Goal: Information Seeking & Learning: Learn about a topic

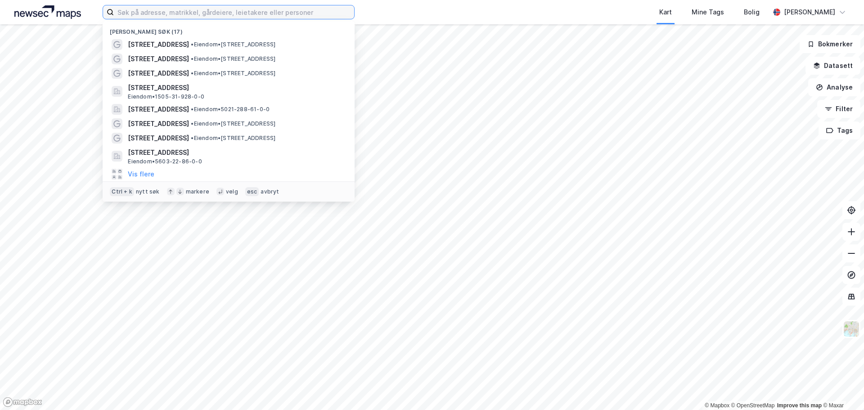
click at [167, 13] on input at bounding box center [234, 11] width 240 height 13
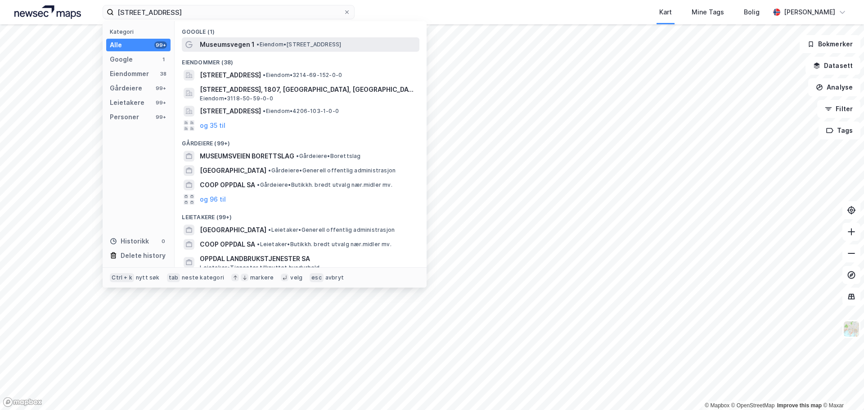
click at [286, 45] on span "• Eiendom • [STREET_ADDRESS]" at bounding box center [298, 44] width 85 height 7
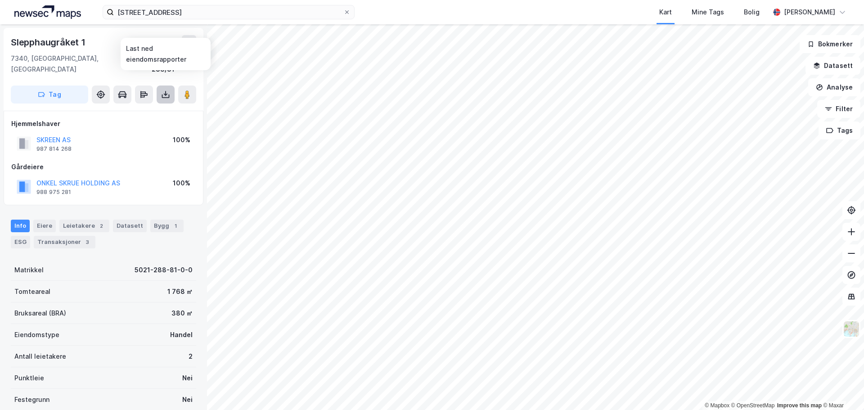
click at [165, 94] on icon at bounding box center [166, 95] width 4 height 2
click at [134, 109] on div "Last ned grunnbok" at bounding box center [121, 112] width 52 height 7
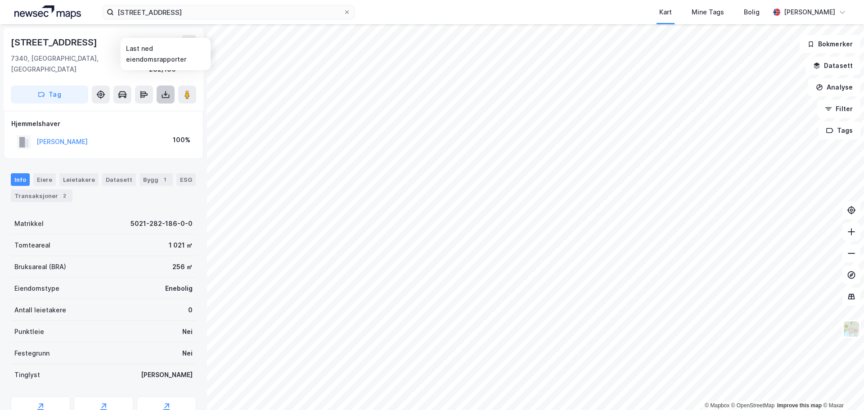
click at [162, 90] on icon at bounding box center [165, 94] width 9 height 9
click at [115, 109] on div "Last ned grunnbok" at bounding box center [121, 112] width 52 height 7
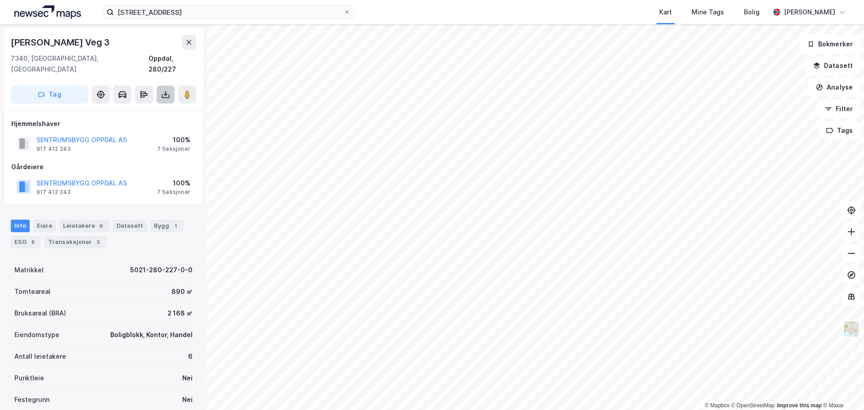
click at [165, 90] on icon at bounding box center [165, 94] width 9 height 9
click at [130, 109] on div "Last ned grunnbok" at bounding box center [121, 112] width 52 height 7
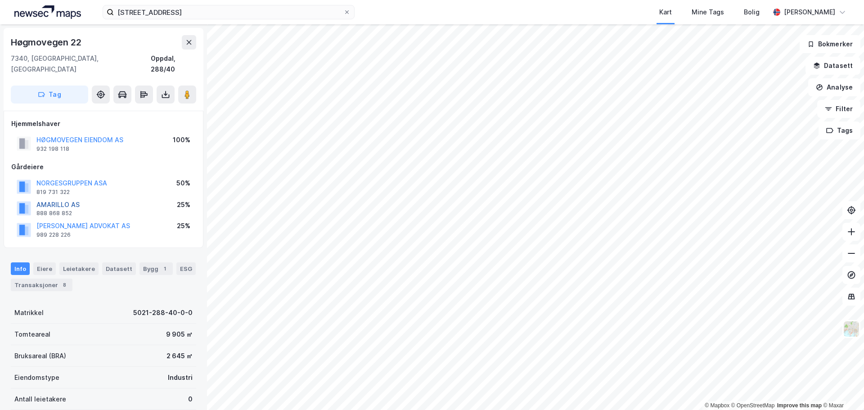
click at [0, 0] on button "AMARILLO AS" at bounding box center [0, 0] width 0 height 0
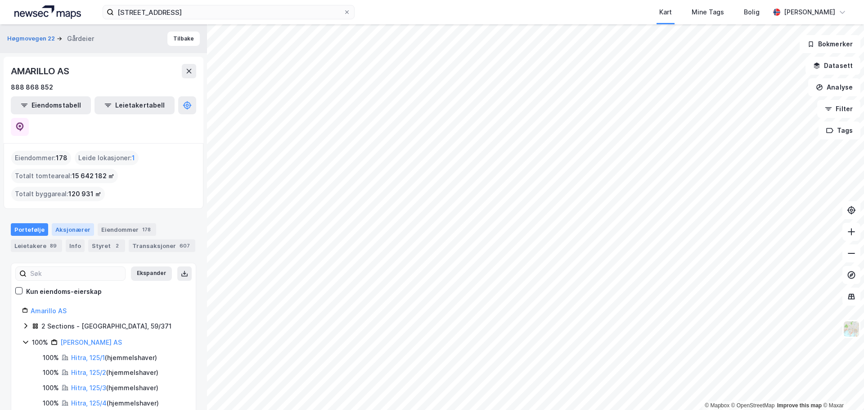
click at [72, 223] on div "Aksjonærer" at bounding box center [73, 229] width 42 height 13
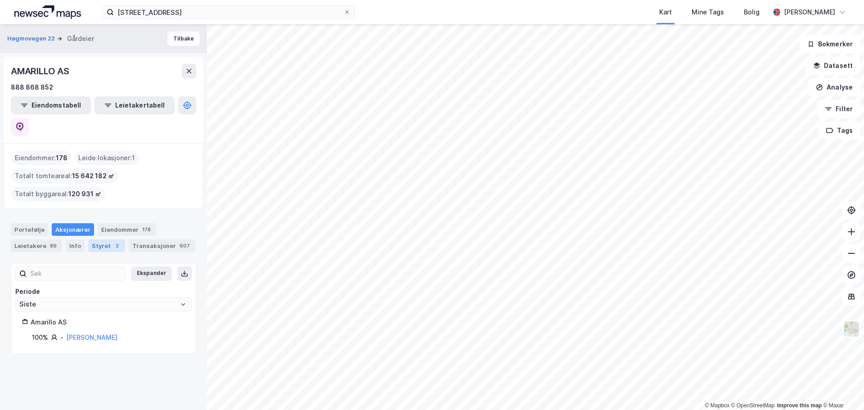
click at [103, 239] on div "Styret 2" at bounding box center [106, 245] width 37 height 13
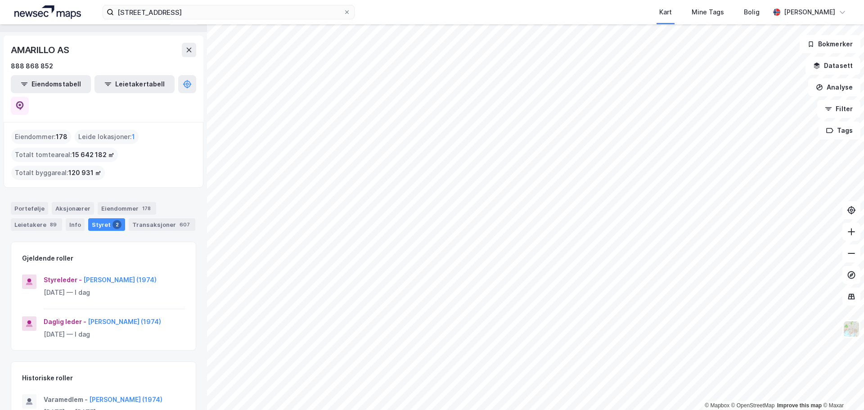
scroll to position [29, 0]
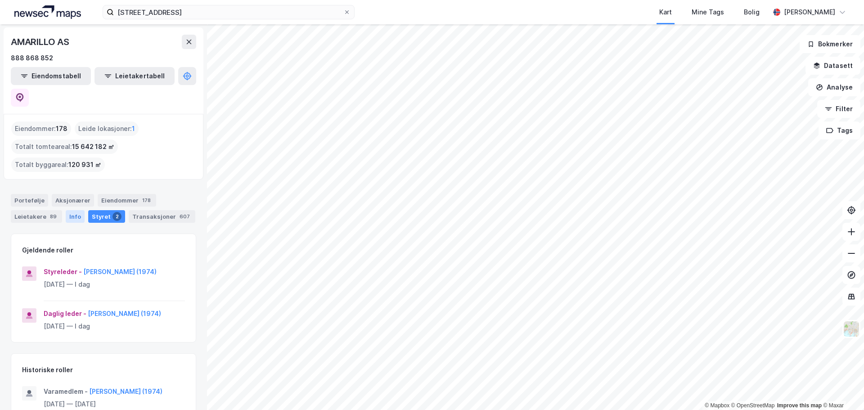
click at [69, 210] on div "Info" at bounding box center [75, 216] width 19 height 13
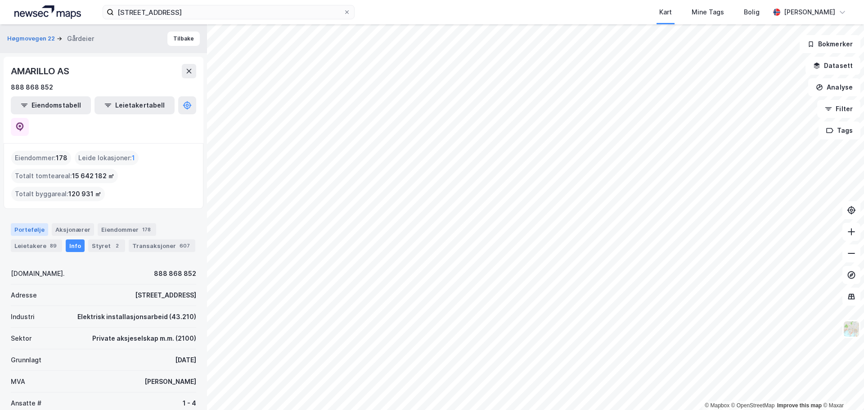
click at [35, 223] on div "Portefølje" at bounding box center [29, 229] width 37 height 13
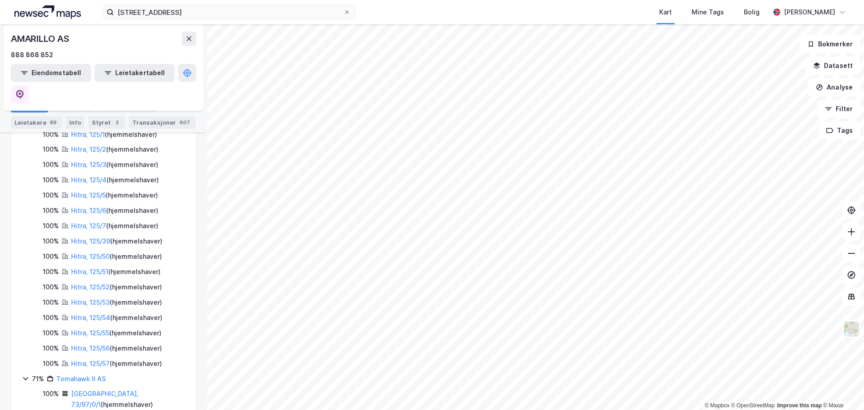
scroll to position [225, 0]
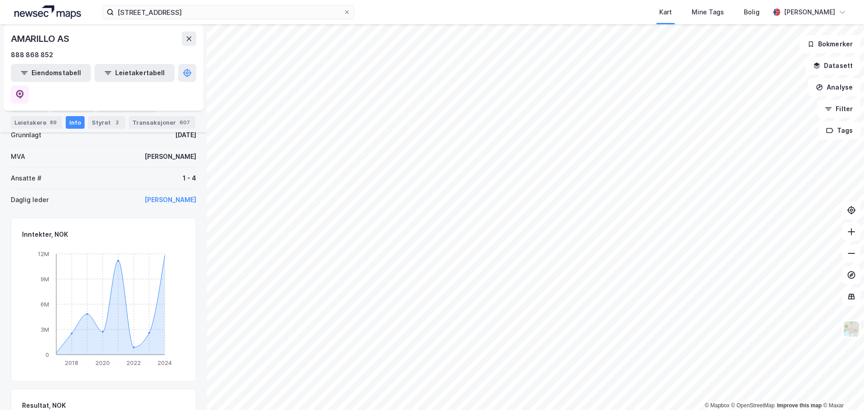
scroll to position [29, 0]
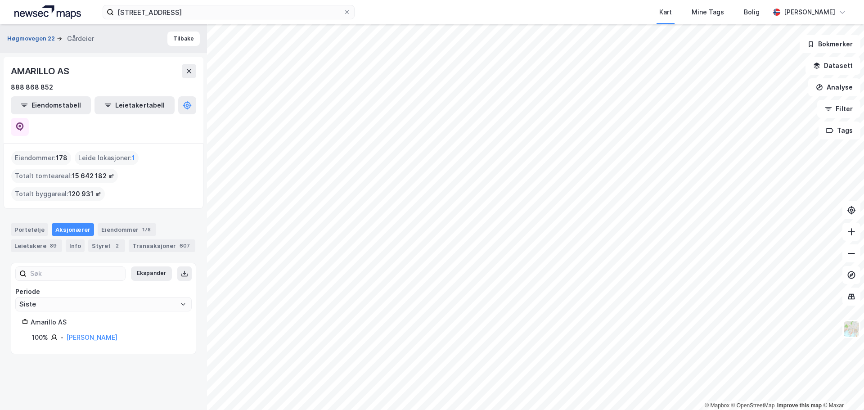
click at [28, 37] on button "Høgmovegen 22" at bounding box center [31, 38] width 49 height 9
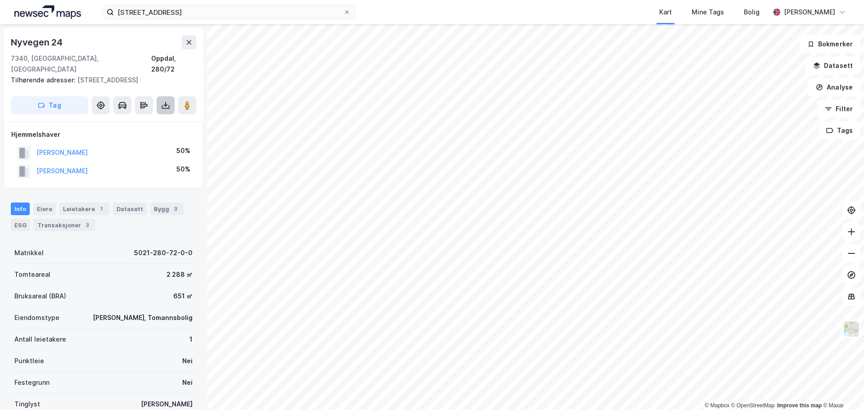
click at [165, 101] on icon at bounding box center [165, 105] width 9 height 9
click at [129, 120] on div "Last ned grunnbok" at bounding box center [121, 123] width 52 height 7
click at [853, 230] on icon at bounding box center [850, 231] width 9 height 9
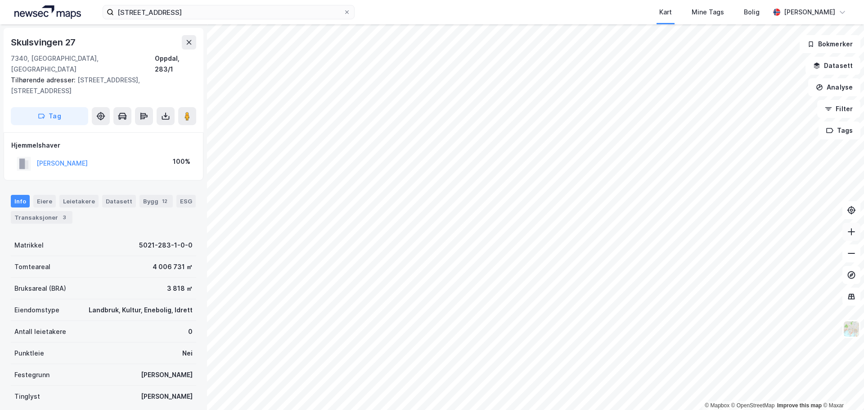
click at [856, 238] on button at bounding box center [851, 232] width 18 height 18
click at [851, 232] on icon at bounding box center [850, 231] width 7 height 1
click at [854, 233] on icon at bounding box center [850, 231] width 9 height 9
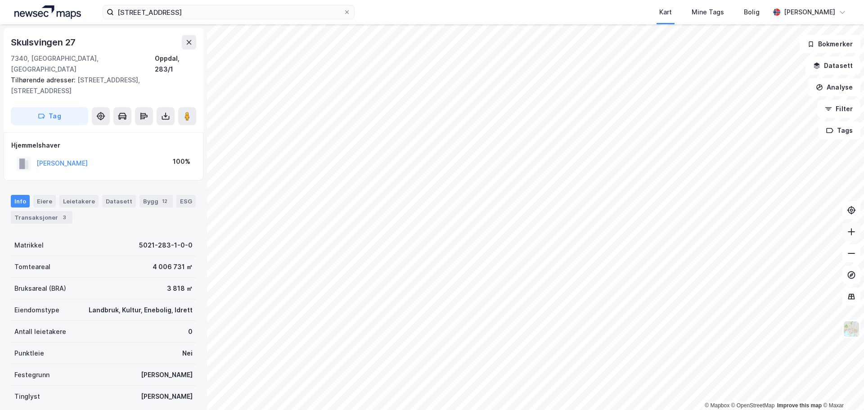
click at [855, 231] on icon at bounding box center [850, 231] width 9 height 9
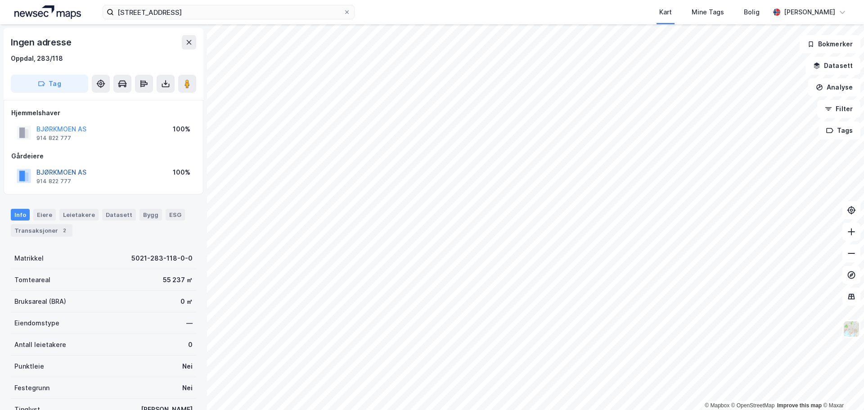
click at [0, 0] on button "BJØRKMOEN AS" at bounding box center [0, 0] width 0 height 0
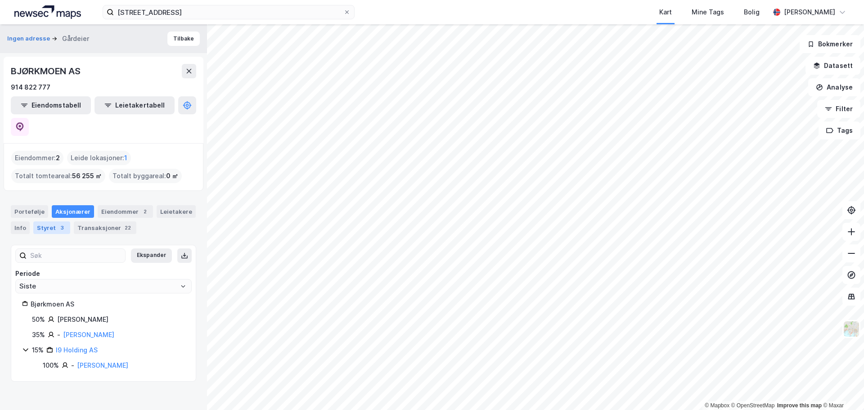
click at [53, 221] on div "Styret 3" at bounding box center [51, 227] width 37 height 13
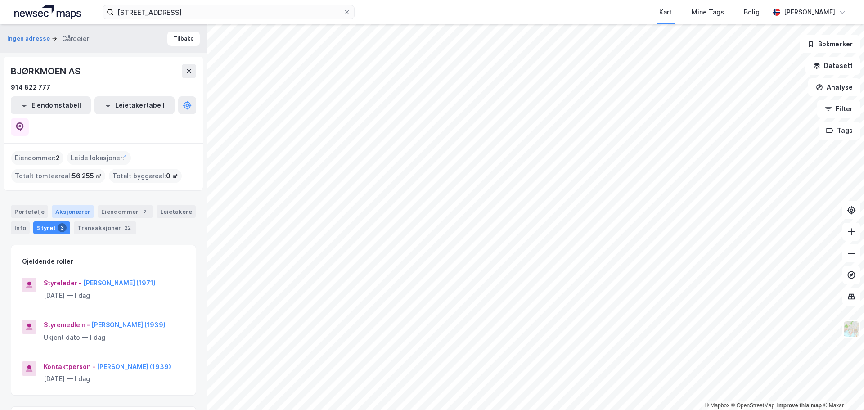
click at [68, 205] on div "Aksjonærer" at bounding box center [73, 211] width 42 height 13
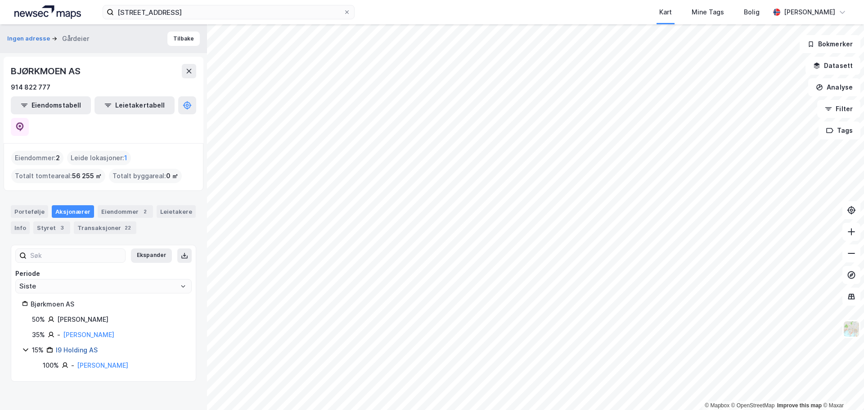
click at [81, 346] on link "I9 Holding AS" at bounding box center [77, 350] width 42 height 8
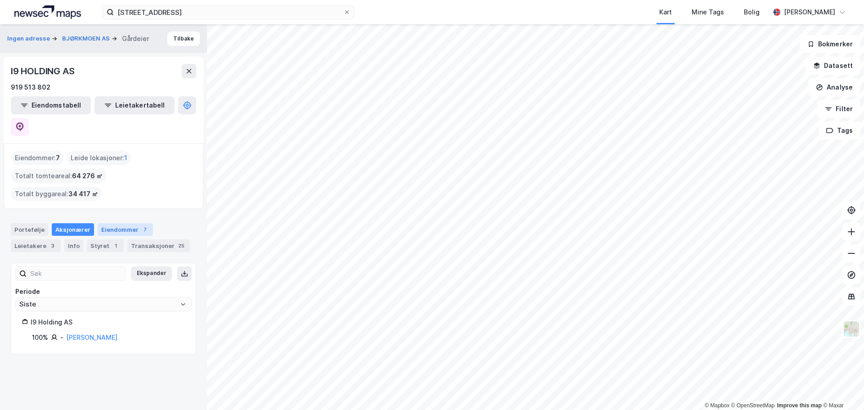
click at [121, 223] on div "Eiendommer 7" at bounding box center [125, 229] width 55 height 13
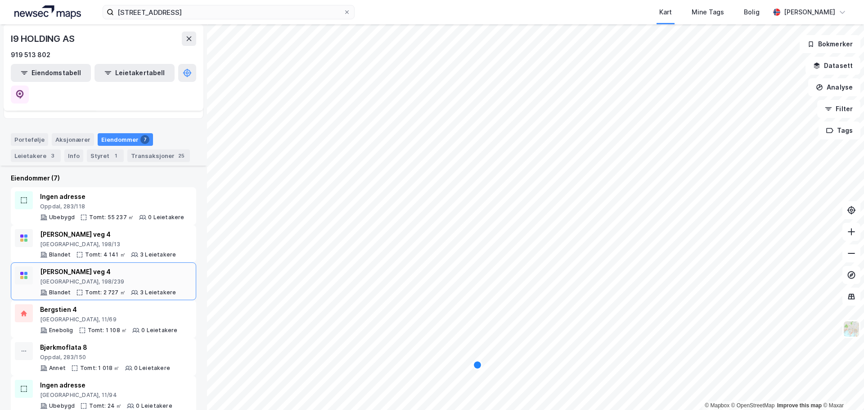
scroll to position [103, 0]
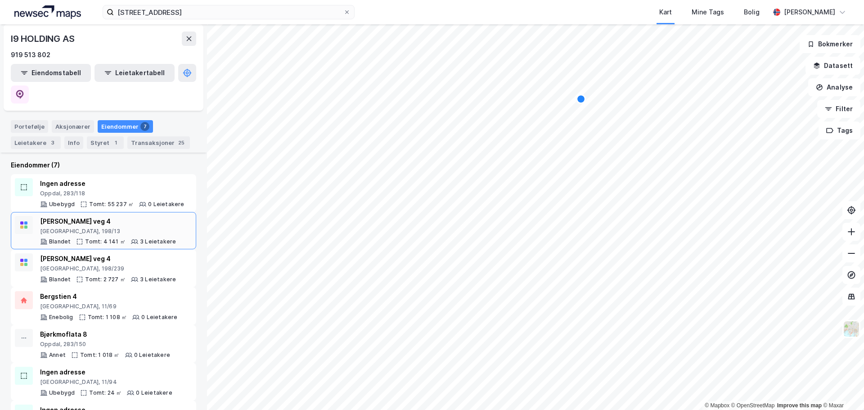
click at [89, 216] on div "[PERSON_NAME] veg 4" at bounding box center [108, 221] width 136 height 11
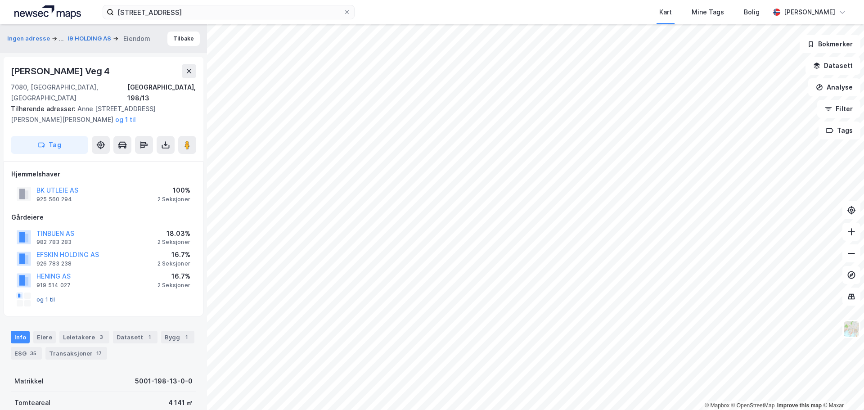
click at [0, 0] on button "og 1 til" at bounding box center [0, 0] width 0 height 0
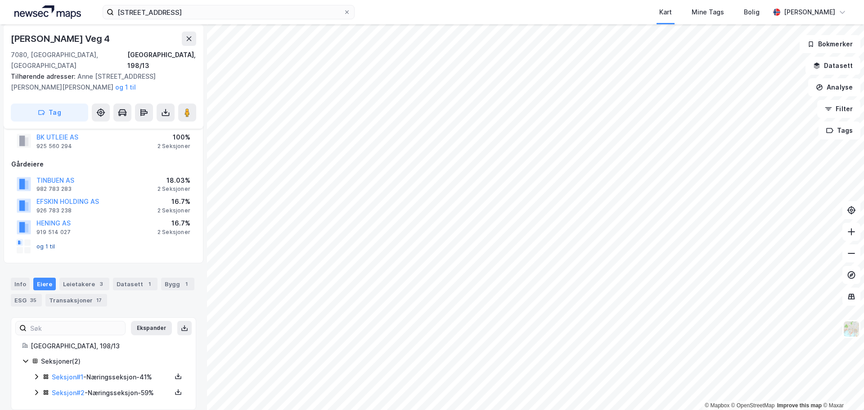
click at [0, 0] on button "og 1 til" at bounding box center [0, 0] width 0 height 0
click at [0, 0] on button "EFSKIN HOLDING AS" at bounding box center [0, 0] width 0 height 0
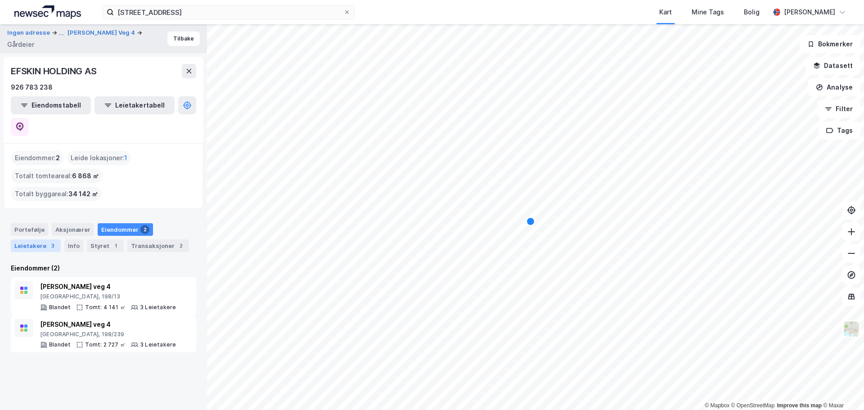
click at [40, 239] on div "Leietakere 3" at bounding box center [36, 245] width 50 height 13
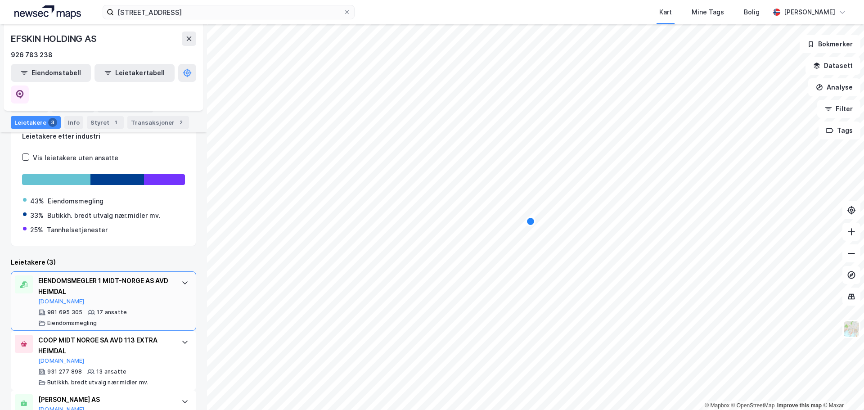
scroll to position [8, 0]
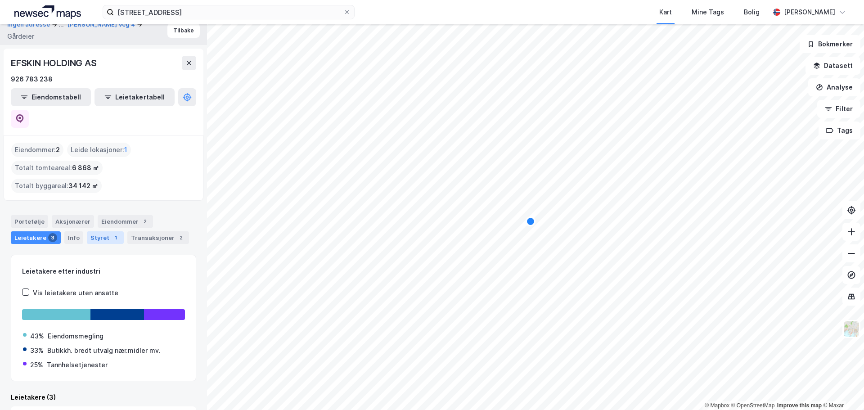
click at [97, 231] on div "Styret 1" at bounding box center [105, 237] width 37 height 13
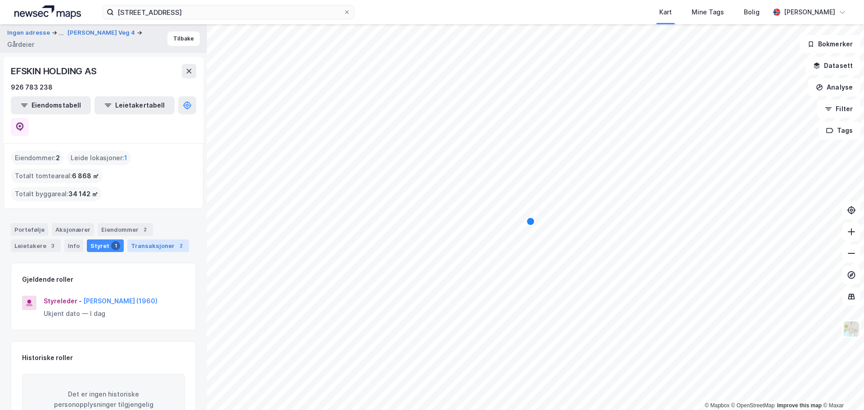
click at [160, 239] on div "Transaksjoner 2" at bounding box center [158, 245] width 62 height 13
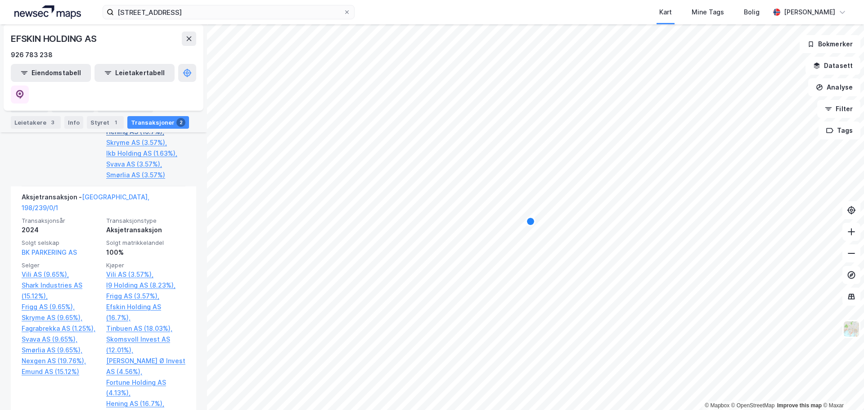
scroll to position [503, 0]
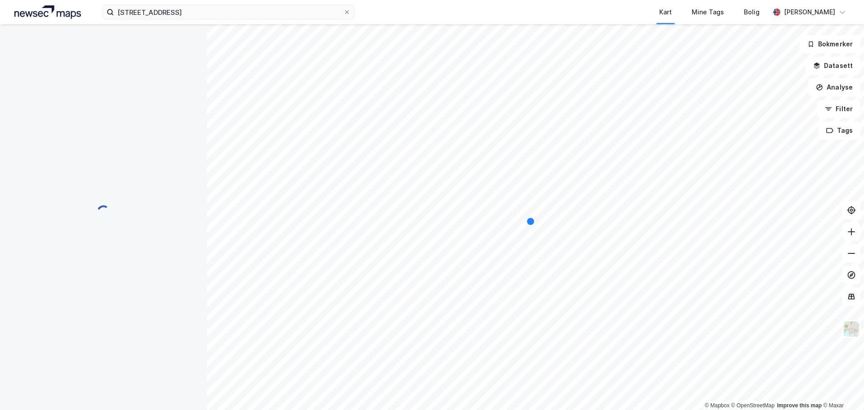
scroll to position [0, 0]
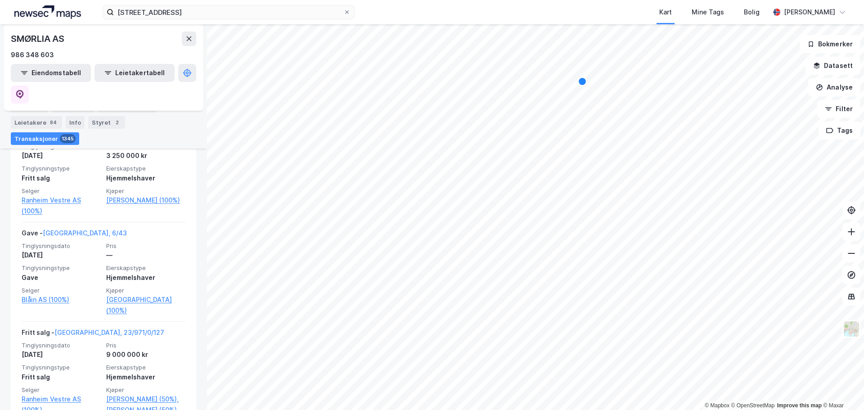
scroll to position [540, 0]
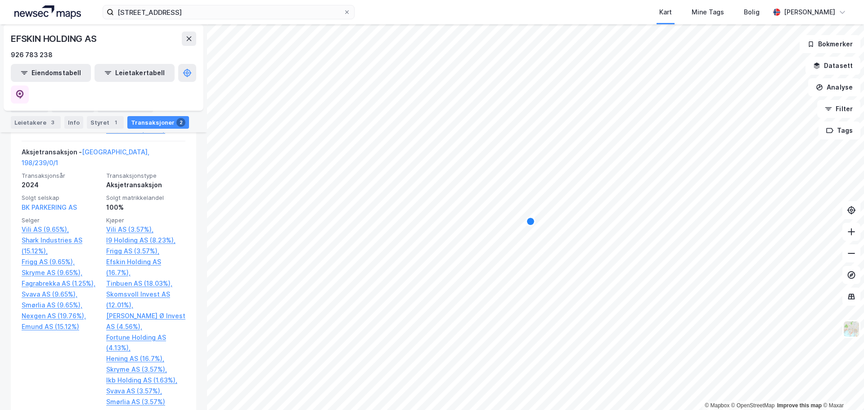
scroll to position [331, 0]
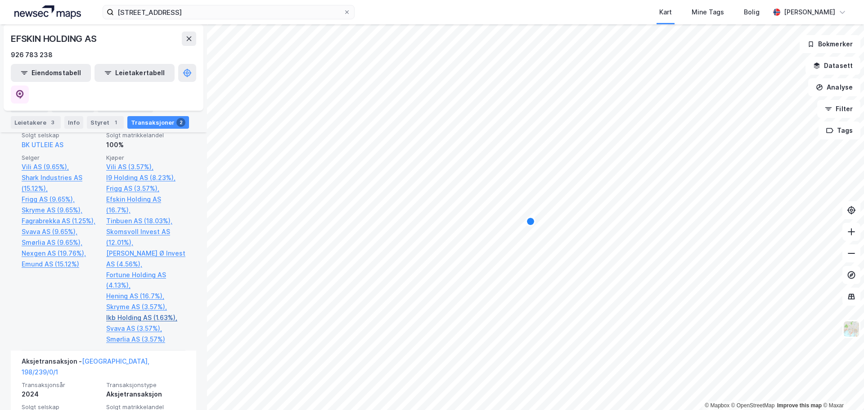
click at [122, 312] on link "Ikb Holding AS (1.63%)," at bounding box center [145, 317] width 79 height 11
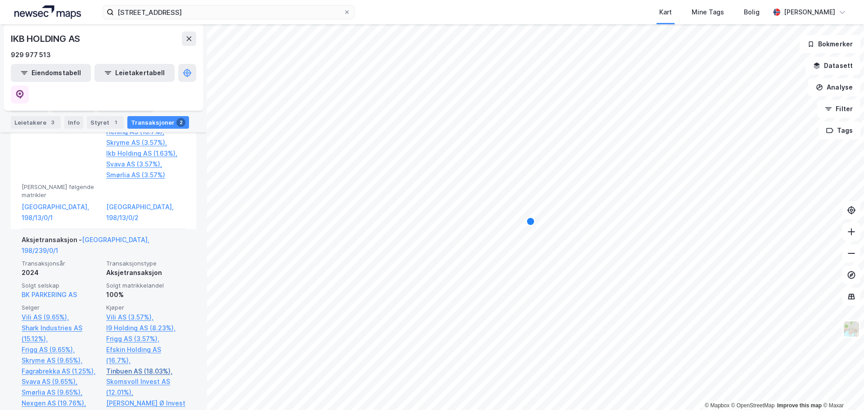
scroll to position [527, 0]
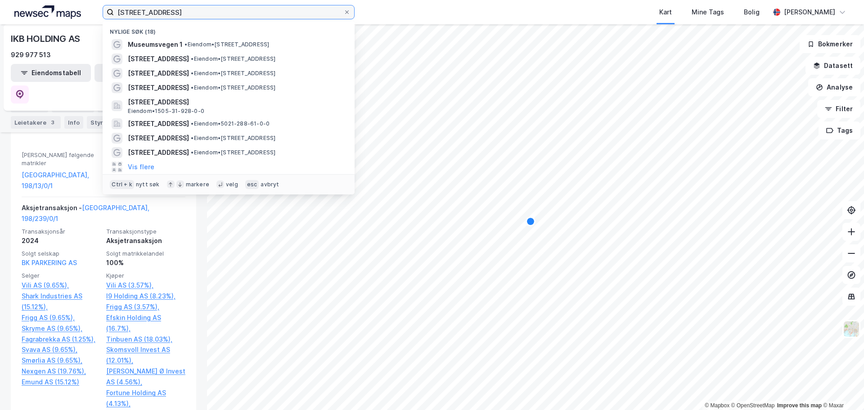
drag, startPoint x: 208, startPoint y: 13, endPoint x: 117, endPoint y: 8, distance: 90.6
click at [117, 8] on input "[STREET_ADDRESS]" at bounding box center [228, 11] width 229 height 13
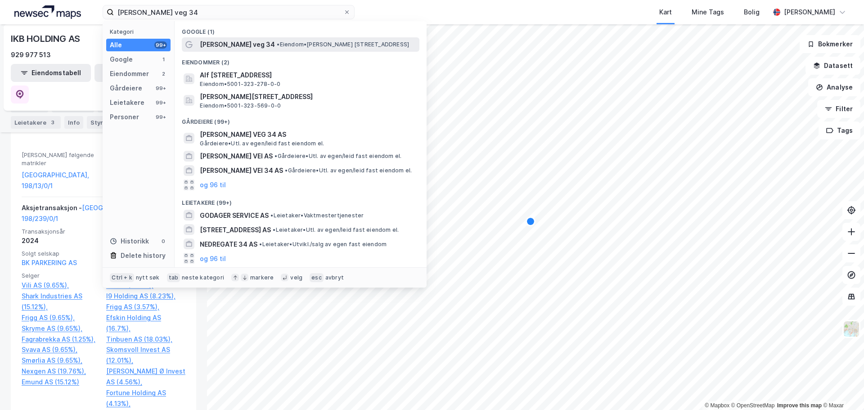
click at [251, 47] on span "[PERSON_NAME] veg 34" at bounding box center [237, 44] width 75 height 11
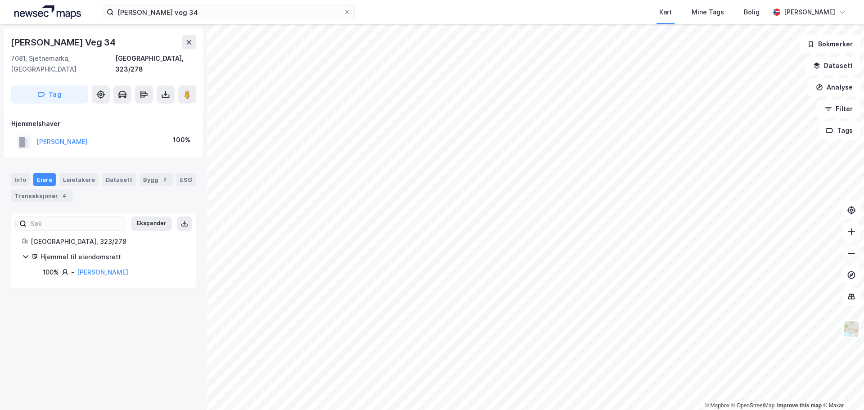
click at [850, 254] on icon at bounding box center [850, 253] width 9 height 9
click at [854, 237] on button at bounding box center [851, 232] width 18 height 18
click at [854, 230] on icon at bounding box center [850, 231] width 9 height 9
click at [30, 189] on div "Transaksjoner 4" at bounding box center [42, 195] width 62 height 13
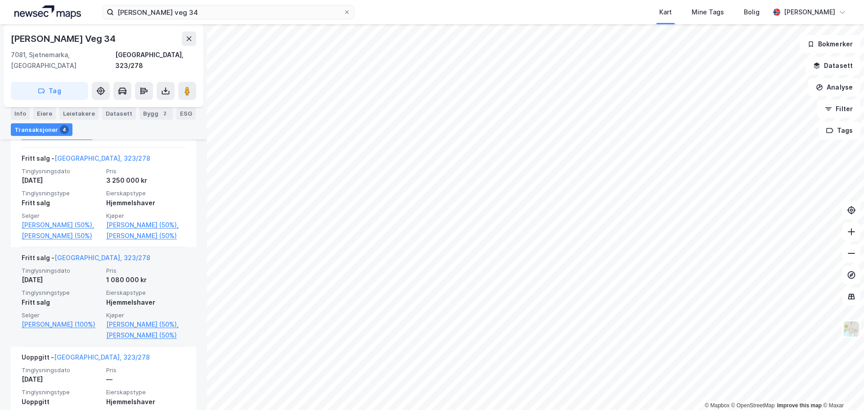
scroll to position [199, 0]
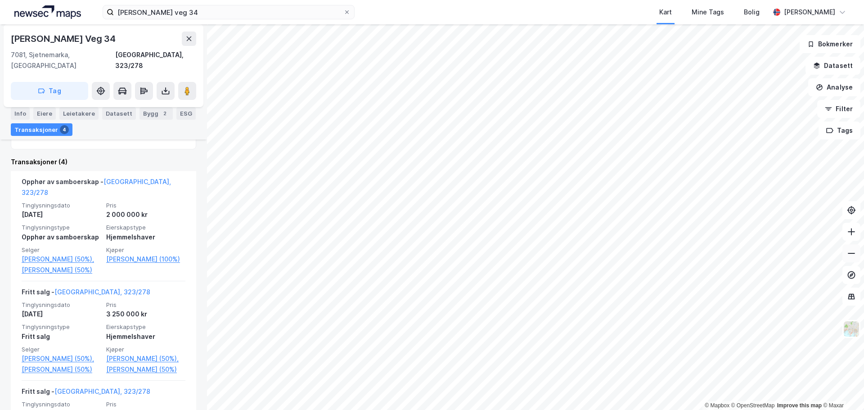
click at [851, 256] on icon at bounding box center [850, 253] width 9 height 9
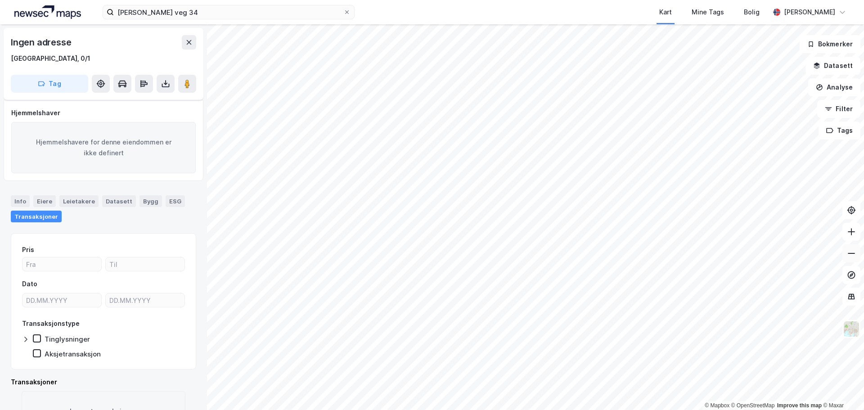
scroll to position [32, 0]
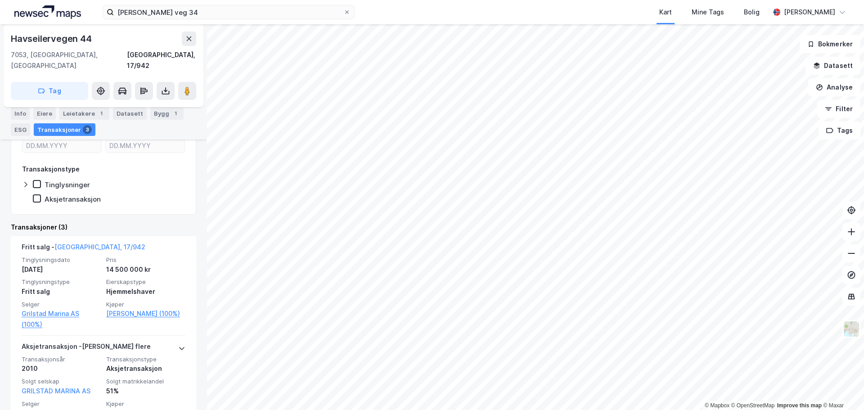
scroll to position [135, 0]
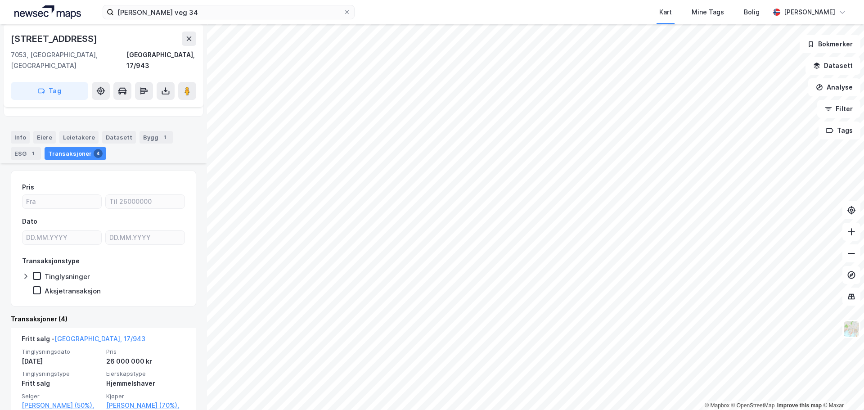
scroll to position [135, 0]
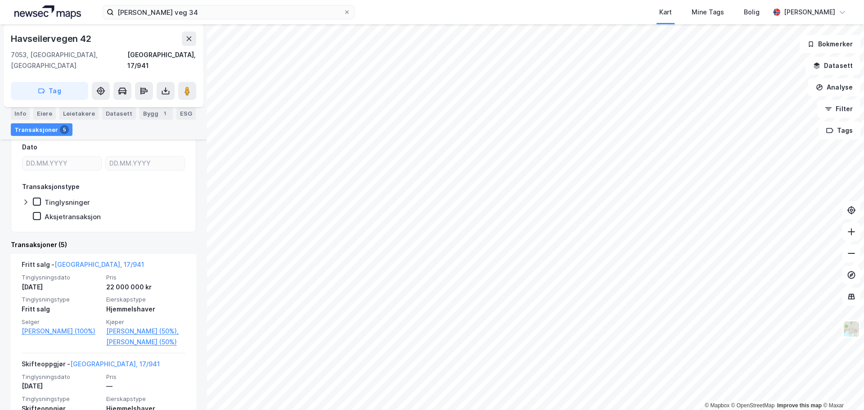
scroll to position [225, 0]
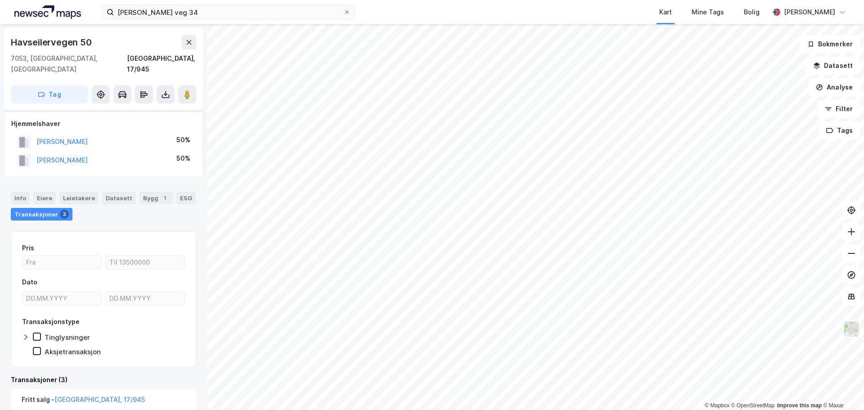
scroll to position [135, 0]
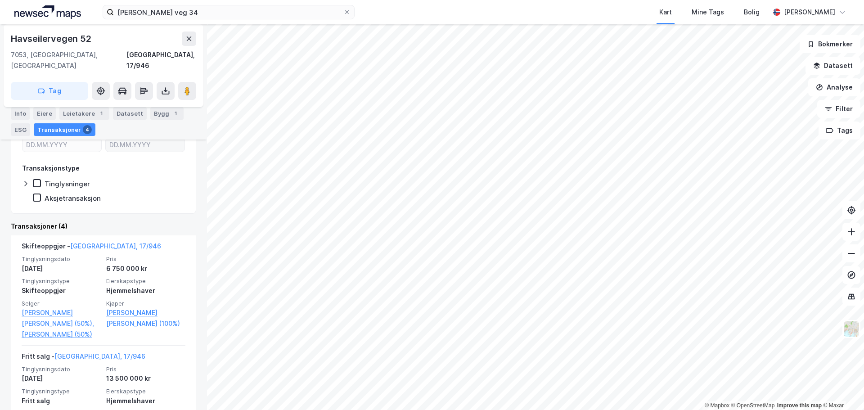
scroll to position [225, 0]
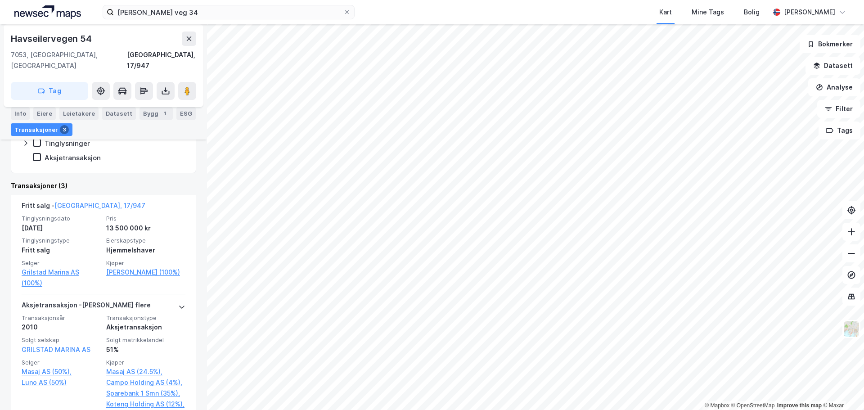
scroll to position [180, 0]
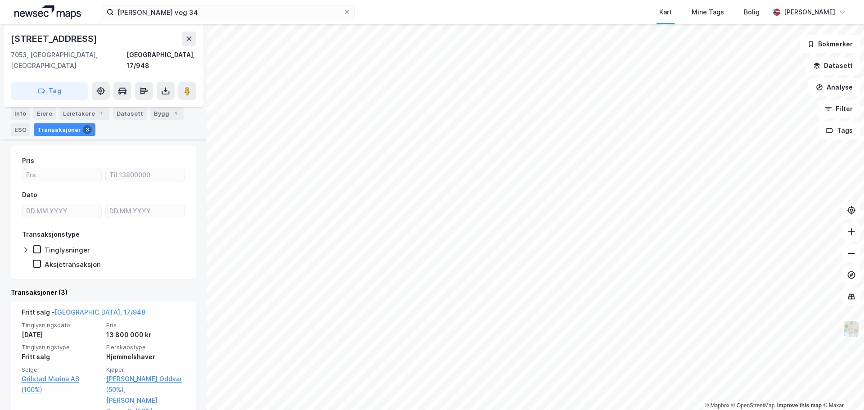
scroll to position [90, 0]
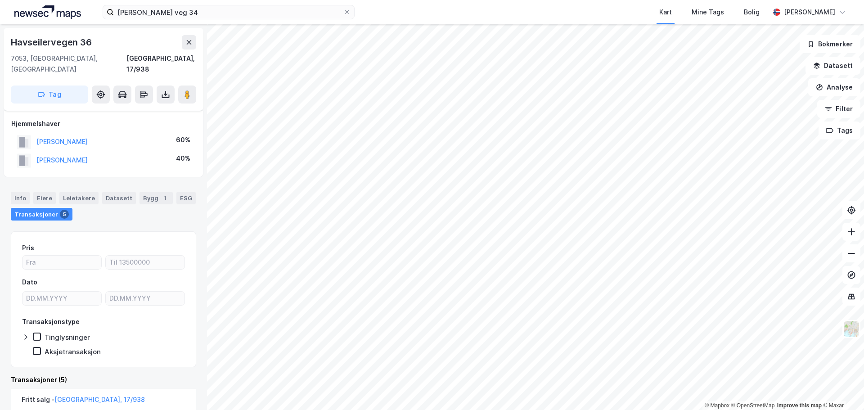
scroll to position [225, 0]
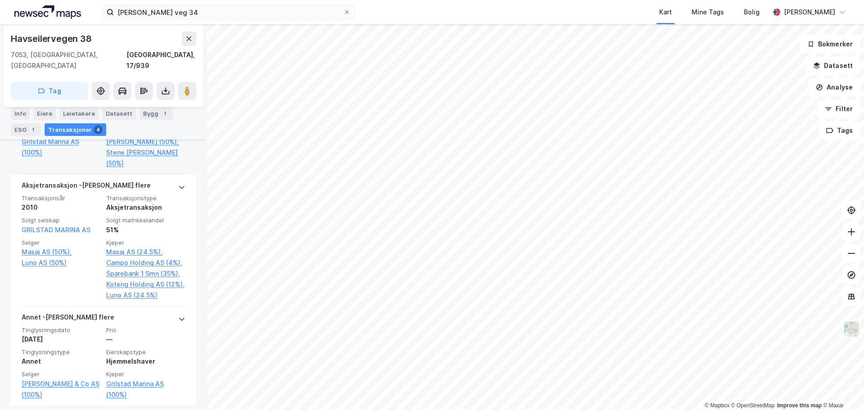
scroll to position [422, 0]
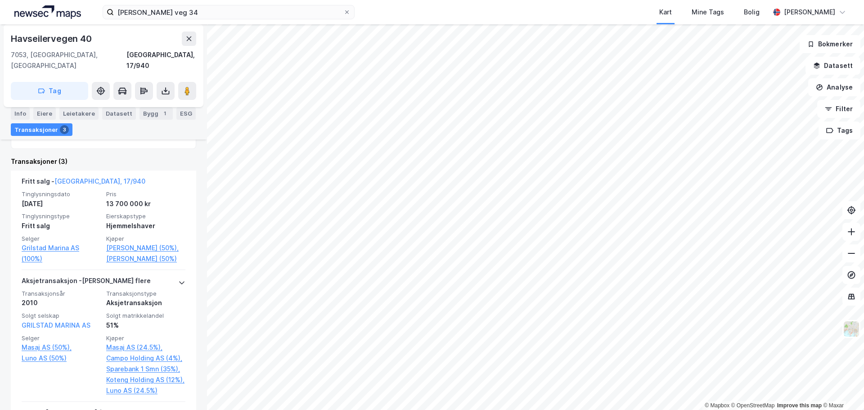
scroll to position [225, 0]
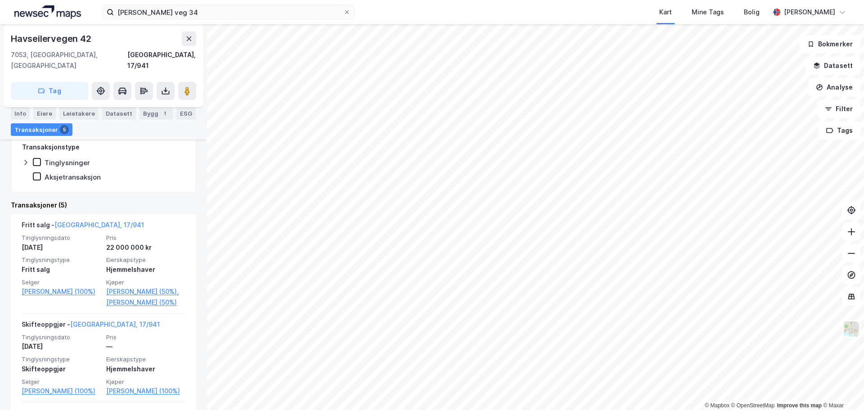
scroll to position [180, 0]
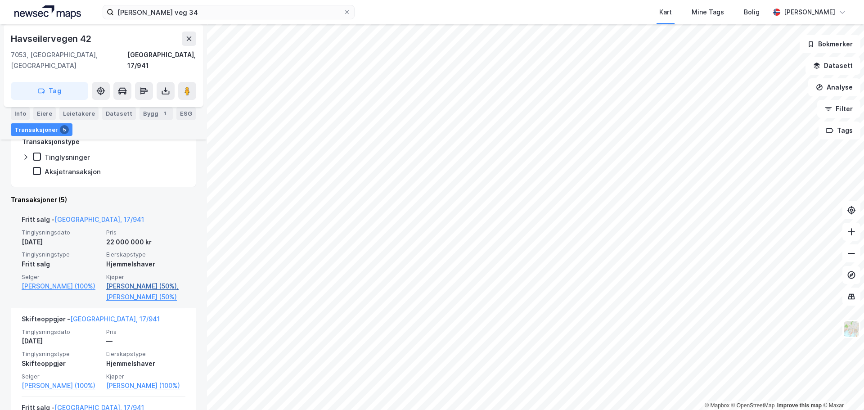
click at [134, 281] on link "[PERSON_NAME] (50%)," at bounding box center [145, 286] width 79 height 11
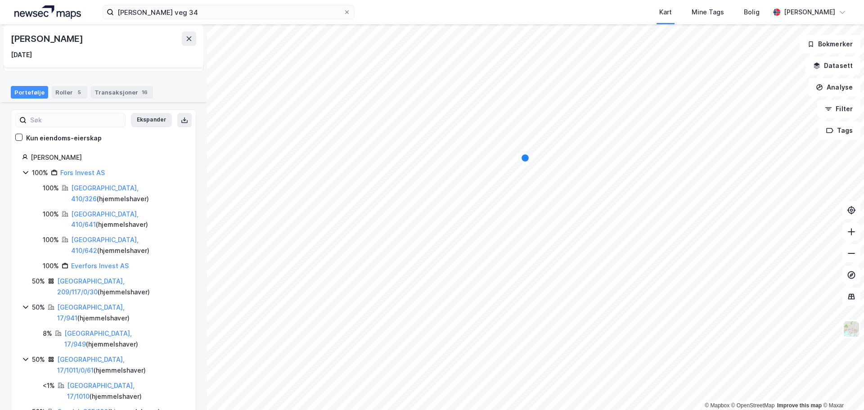
scroll to position [90, 0]
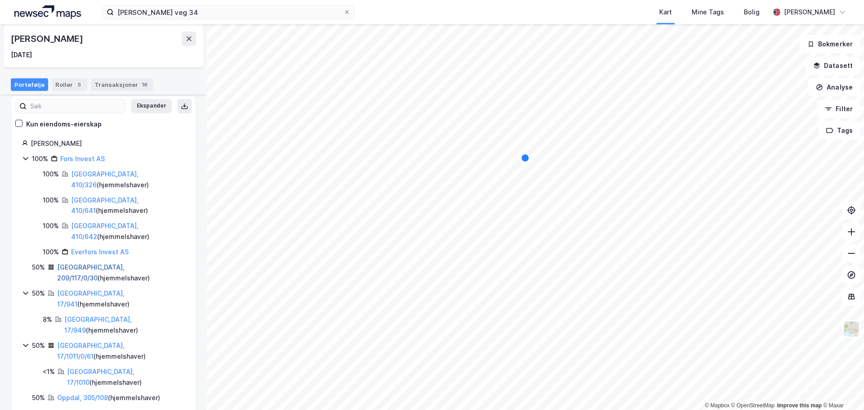
click at [98, 264] on link "[GEOGRAPHIC_DATA], 209/117/0/30" at bounding box center [90, 272] width 67 height 18
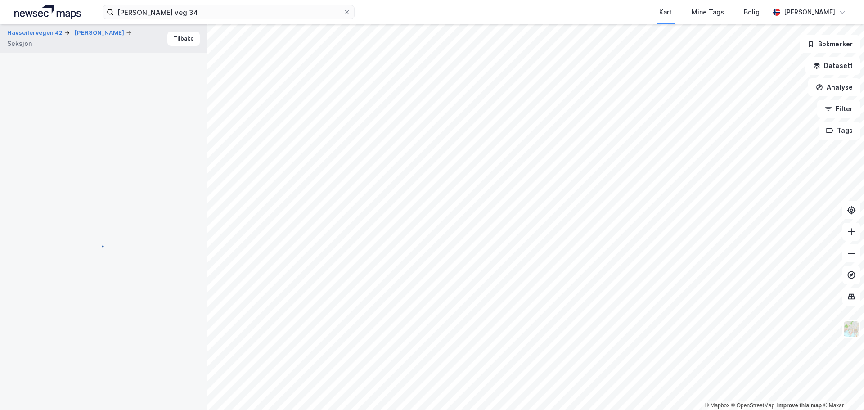
scroll to position [97, 0]
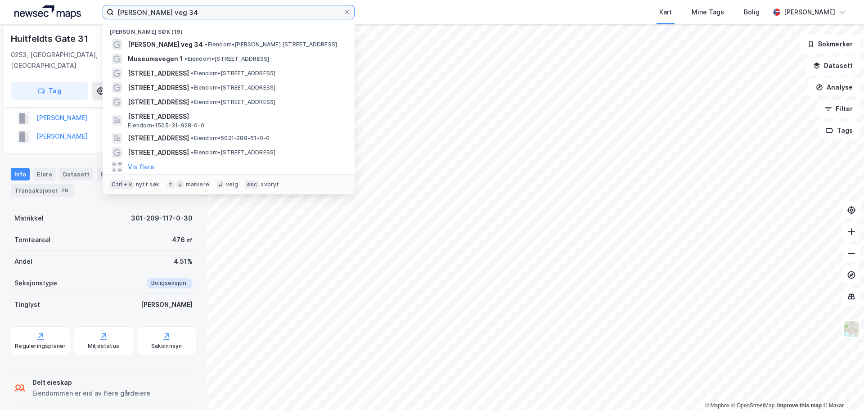
drag, startPoint x: 201, startPoint y: 12, endPoint x: 68, endPoint y: 15, distance: 132.3
click at [66, 17] on div "[PERSON_NAME] veg 34 Nylige søk (19) [PERSON_NAME] veg 34 • Eiendom • [PERSON_N…" at bounding box center [432, 12] width 864 height 24
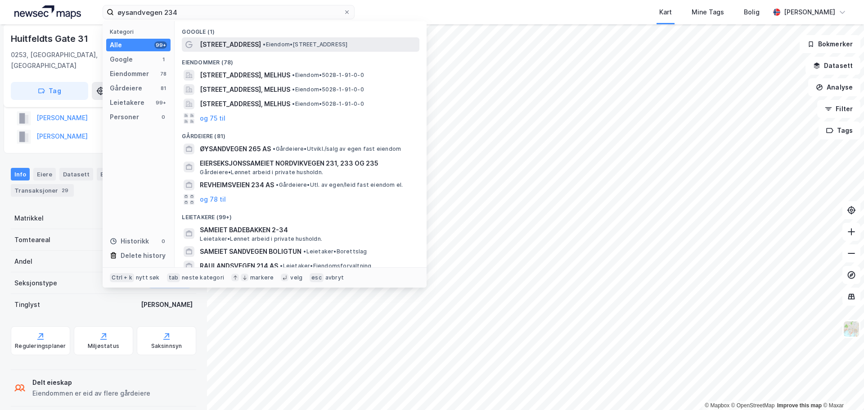
click at [263, 46] on span "•" at bounding box center [264, 44] width 3 height 7
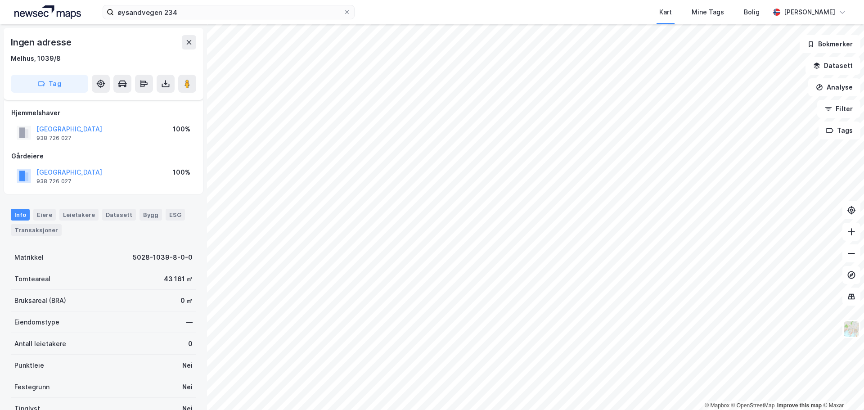
scroll to position [78, 0]
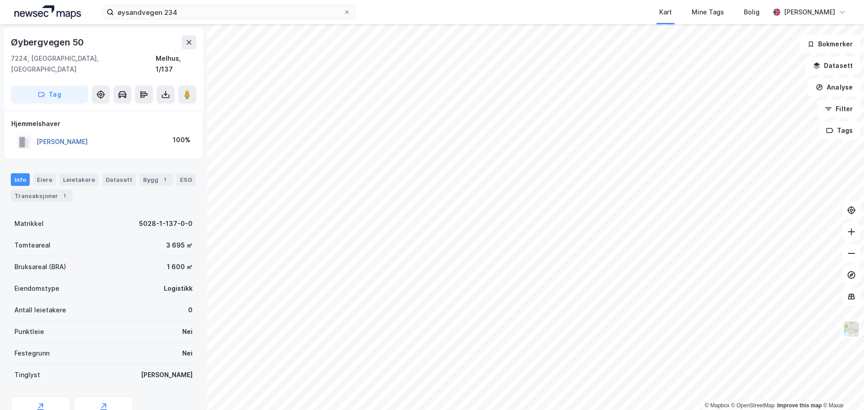
click at [0, 0] on button "[PERSON_NAME]" at bounding box center [0, 0] width 0 height 0
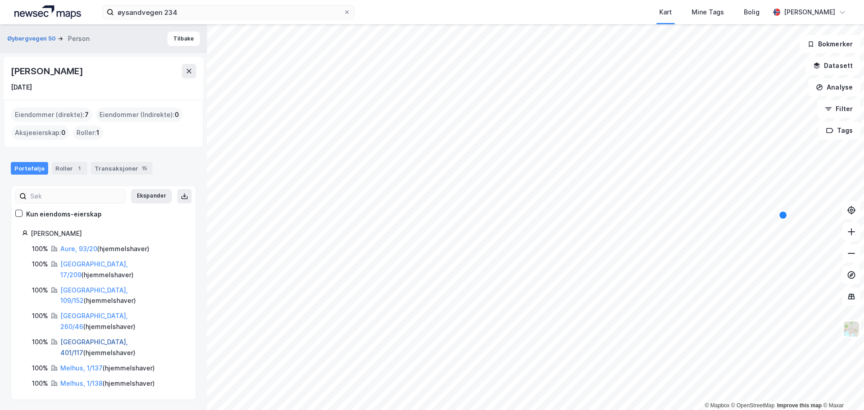
click at [91, 338] on link "[GEOGRAPHIC_DATA], 401/117" at bounding box center [93, 347] width 67 height 18
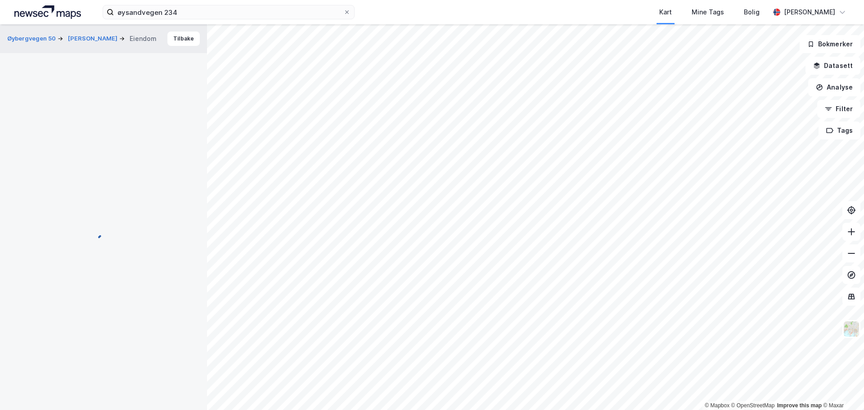
scroll to position [0, 0]
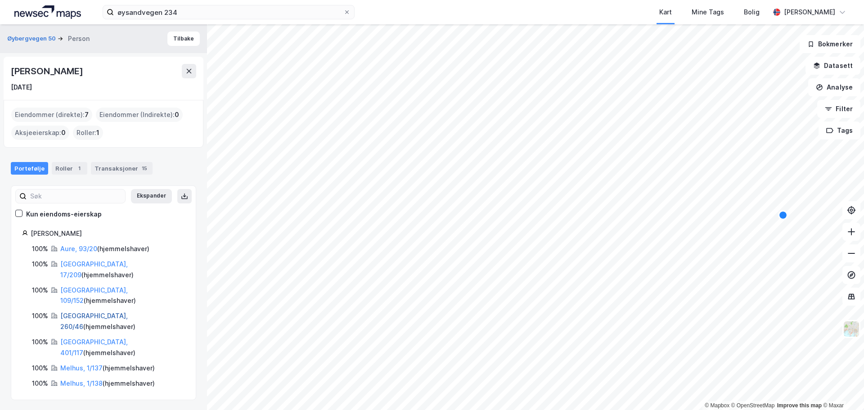
click at [106, 312] on link "[GEOGRAPHIC_DATA], 260/46" at bounding box center [93, 321] width 67 height 18
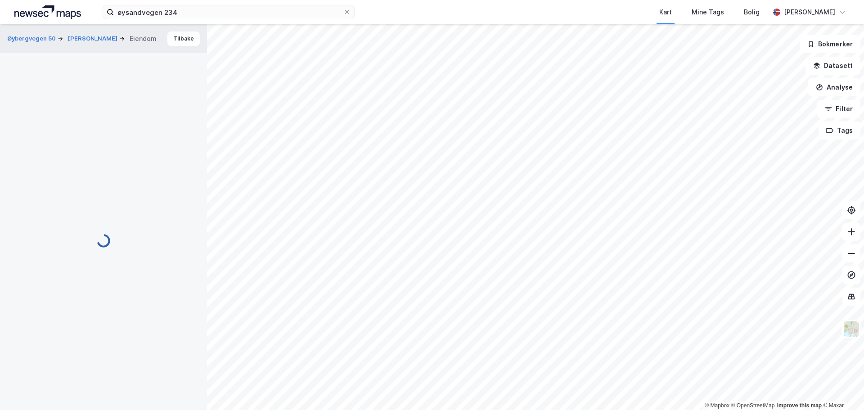
scroll to position [0, 0]
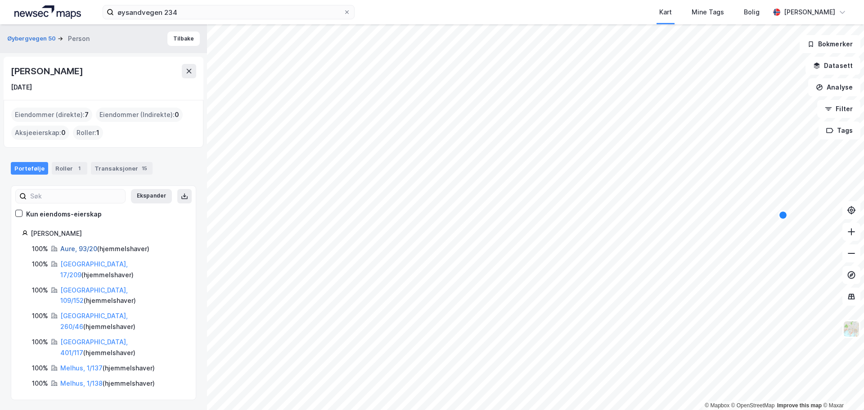
click at [83, 245] on link "Aure, 93/20" at bounding box center [78, 249] width 37 height 8
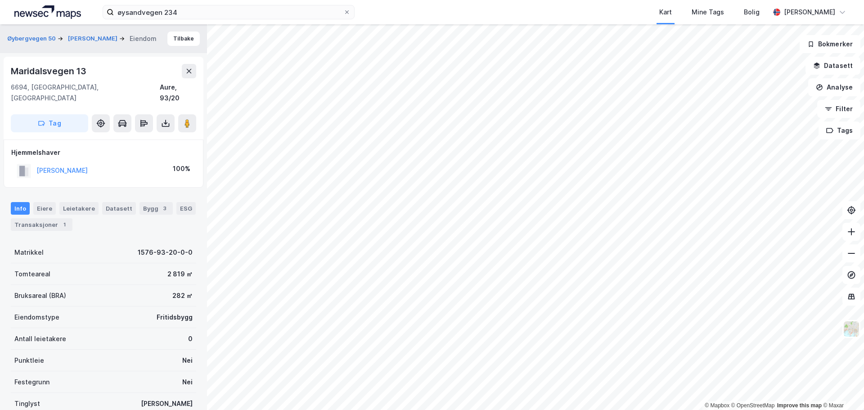
scroll to position [0, 0]
click at [855, 236] on button at bounding box center [851, 232] width 18 height 18
click at [855, 255] on icon at bounding box center [850, 253] width 9 height 9
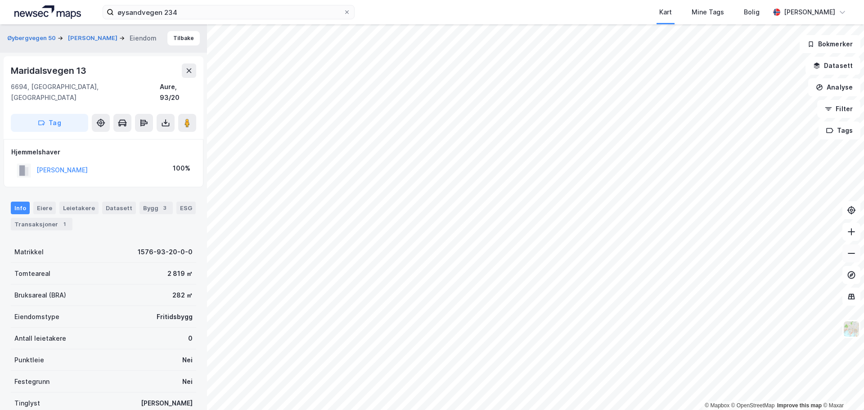
click at [855, 255] on icon at bounding box center [850, 253] width 9 height 9
click at [853, 255] on icon at bounding box center [850, 253] width 9 height 9
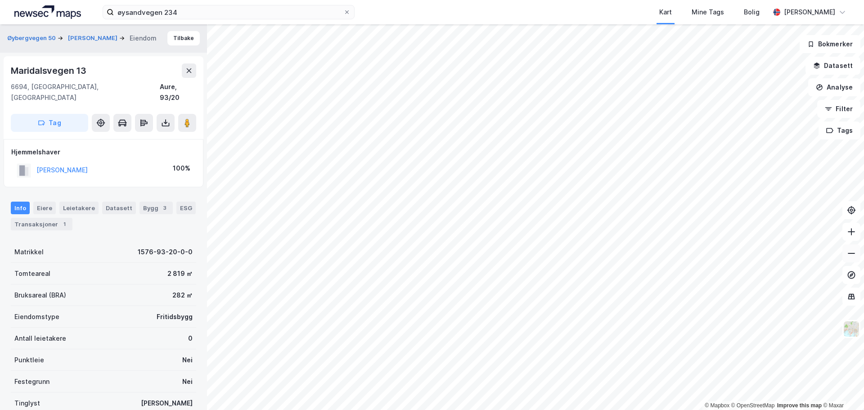
click at [853, 255] on icon at bounding box center [850, 253] width 9 height 9
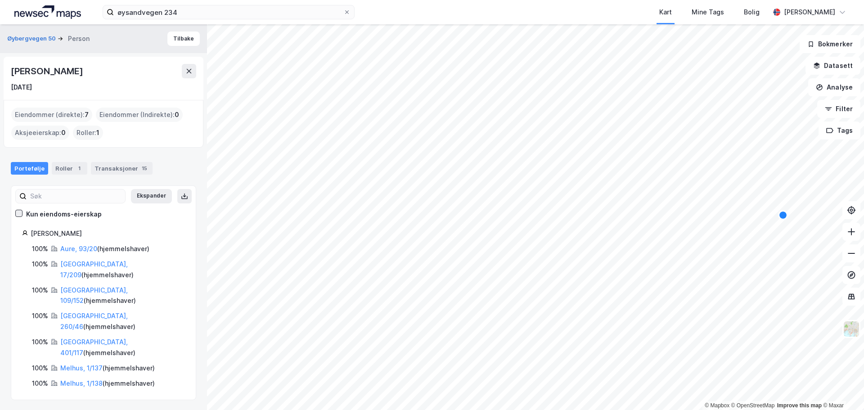
click at [20, 214] on icon at bounding box center [19, 213] width 6 height 6
click at [67, 166] on div "Roller 1" at bounding box center [70, 168] width 36 height 13
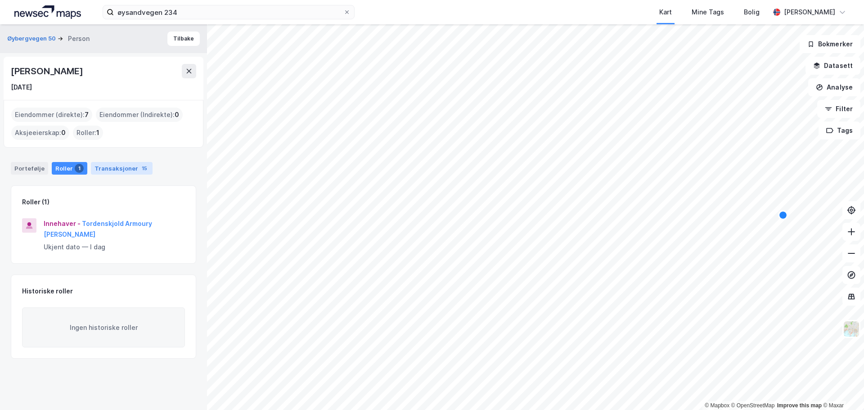
click at [115, 165] on div "Transaksjoner 15" at bounding box center [122, 168] width 62 height 13
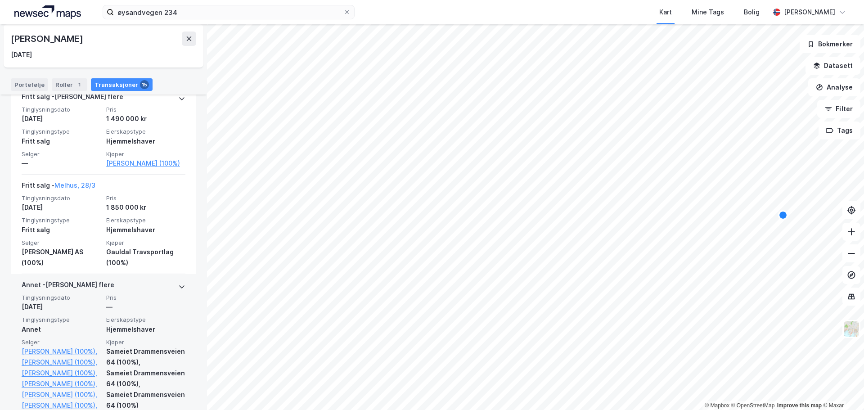
scroll to position [504, 0]
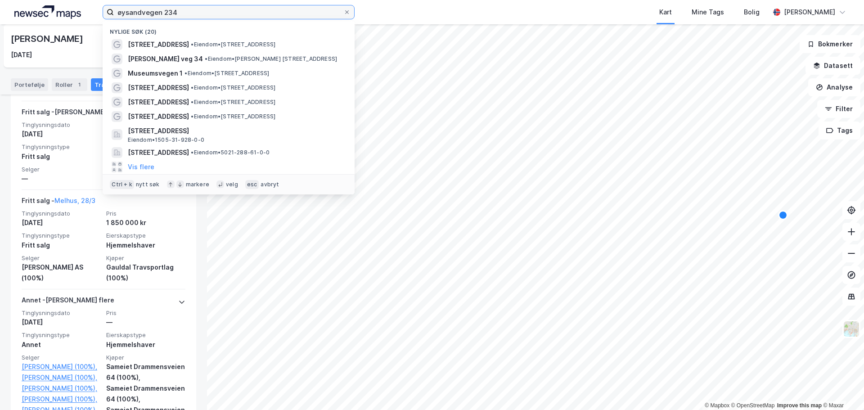
drag, startPoint x: 177, startPoint y: 12, endPoint x: 94, endPoint y: 18, distance: 83.4
click at [94, 18] on div "øysandvegen 234 Nylige søk (20) [STREET_ADDRESS] • Eiendom • [STREET_ADDRESS][P…" at bounding box center [432, 12] width 864 height 24
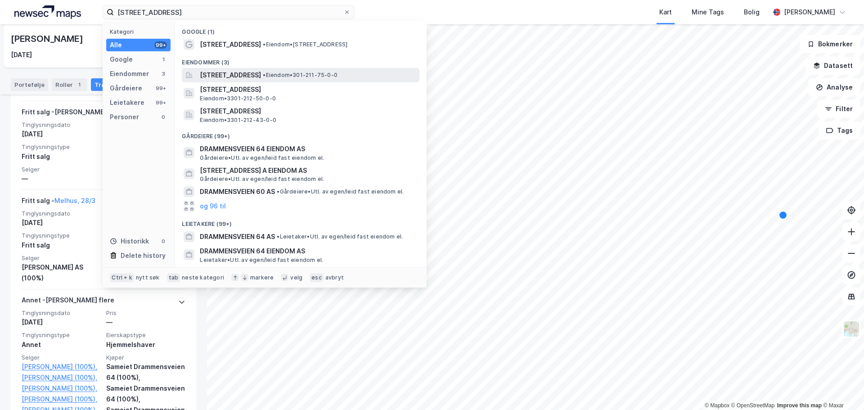
click at [261, 75] on span "[STREET_ADDRESS]" at bounding box center [230, 75] width 61 height 11
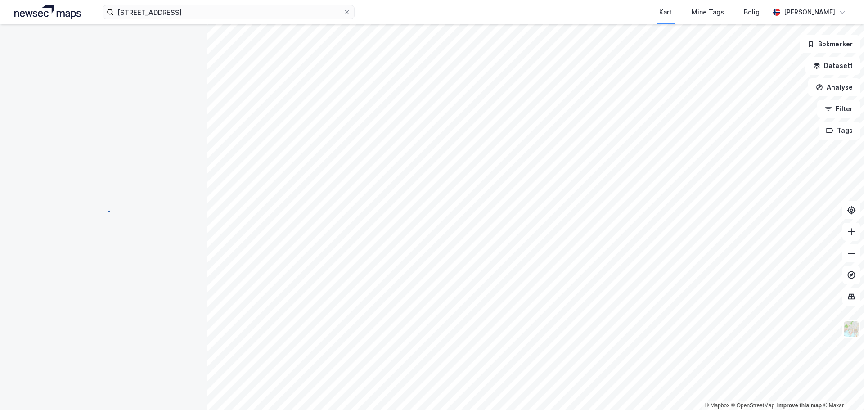
scroll to position [0, 0]
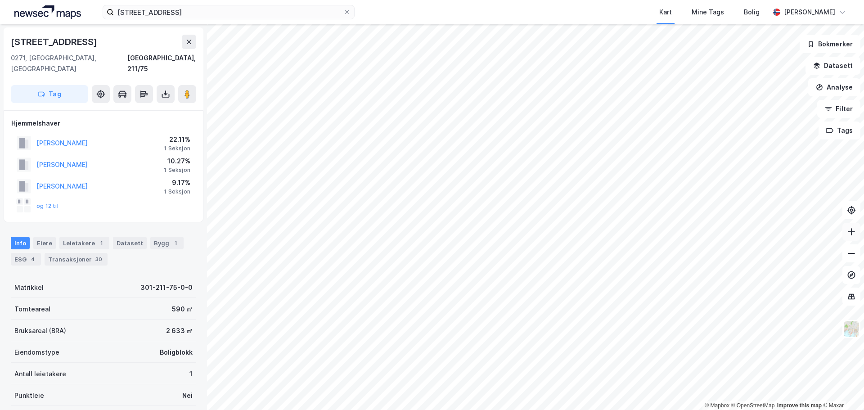
click at [854, 234] on icon at bounding box center [850, 231] width 9 height 9
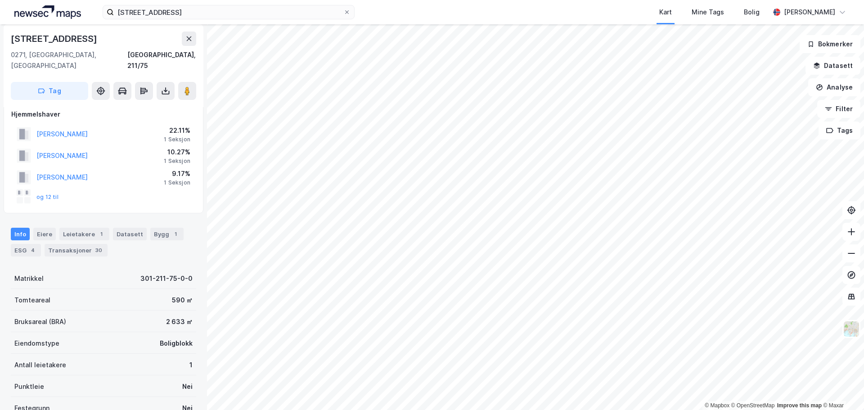
scroll to position [0, 0]
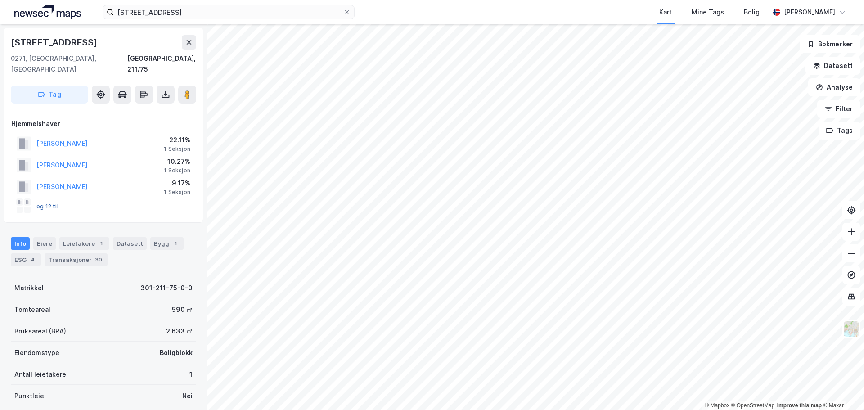
click at [0, 0] on button "og 12 til" at bounding box center [0, 0] width 0 height 0
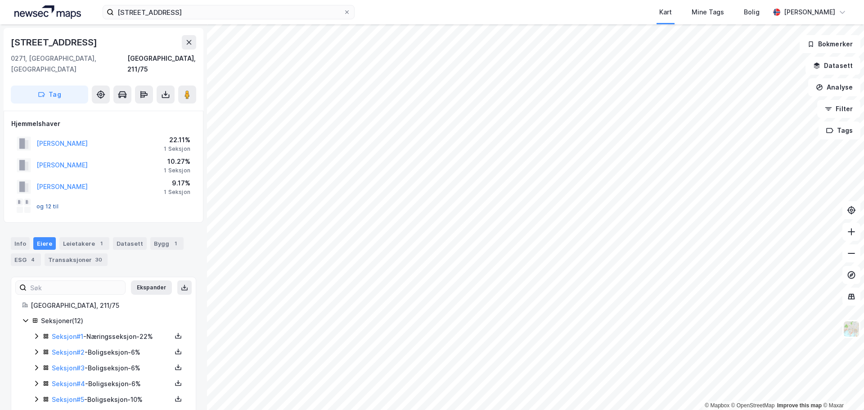
scroll to position [103, 0]
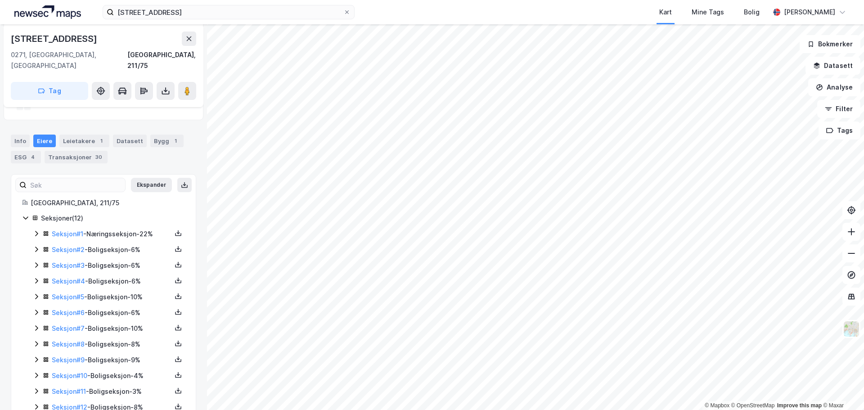
click at [54, 213] on div "Seksjoner ( 12 )" at bounding box center [113, 218] width 144 height 11
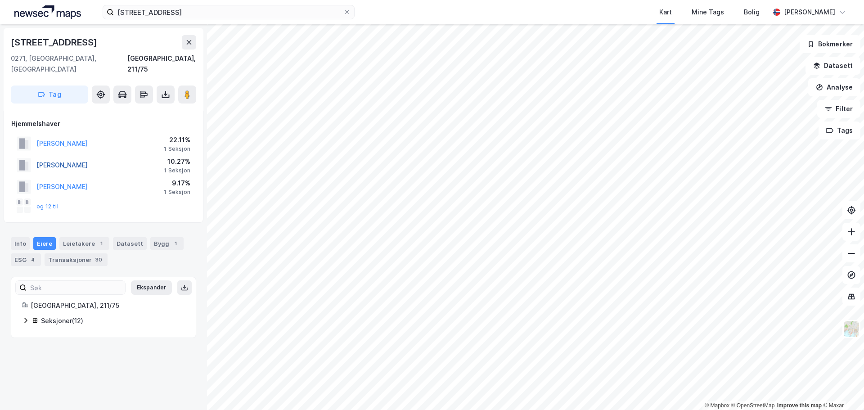
click at [0, 0] on button "[PERSON_NAME]" at bounding box center [0, 0] width 0 height 0
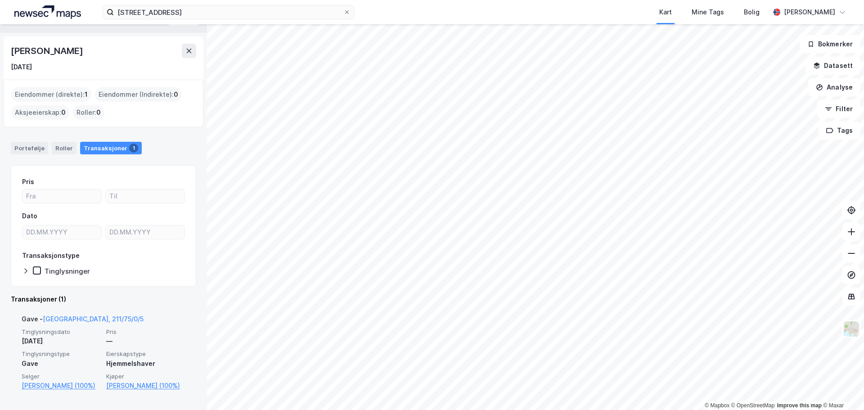
scroll to position [28, 0]
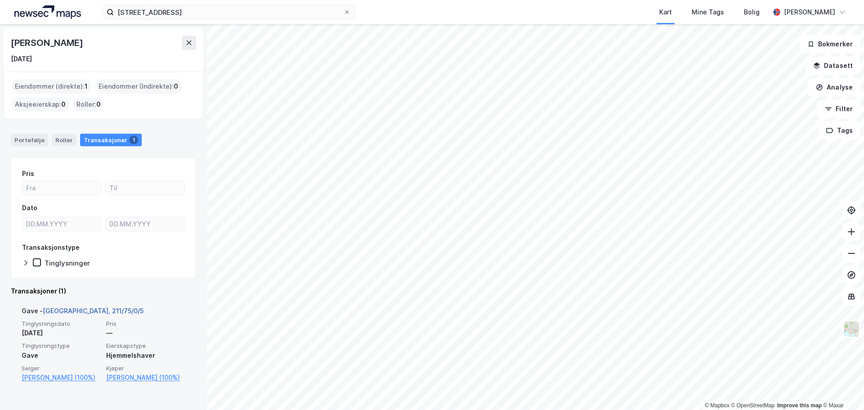
click at [73, 309] on link "[GEOGRAPHIC_DATA], 211/75/0/5" at bounding box center [93, 311] width 101 height 8
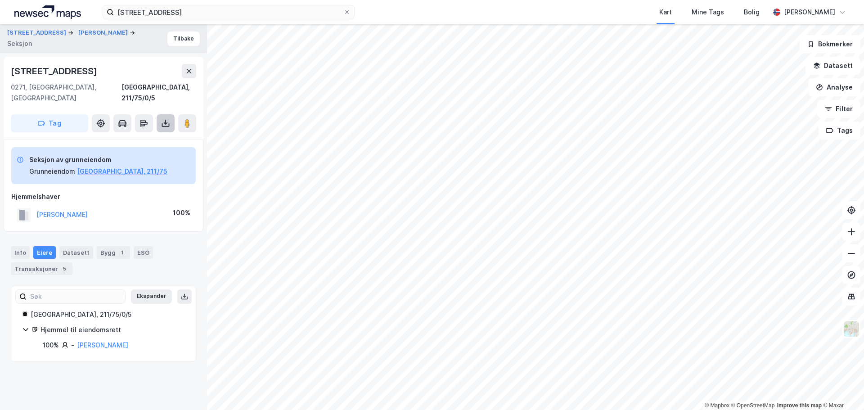
click at [170, 114] on button at bounding box center [166, 123] width 18 height 18
click at [135, 138] on div "Last ned grunnbok" at bounding box center [121, 141] width 52 height 7
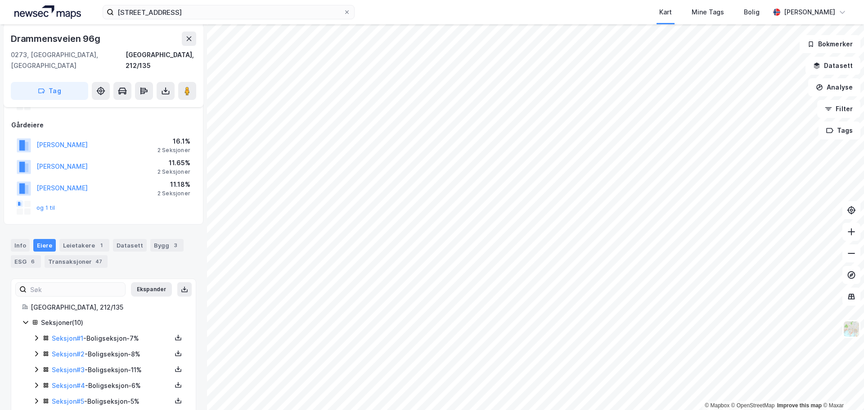
scroll to position [189, 0]
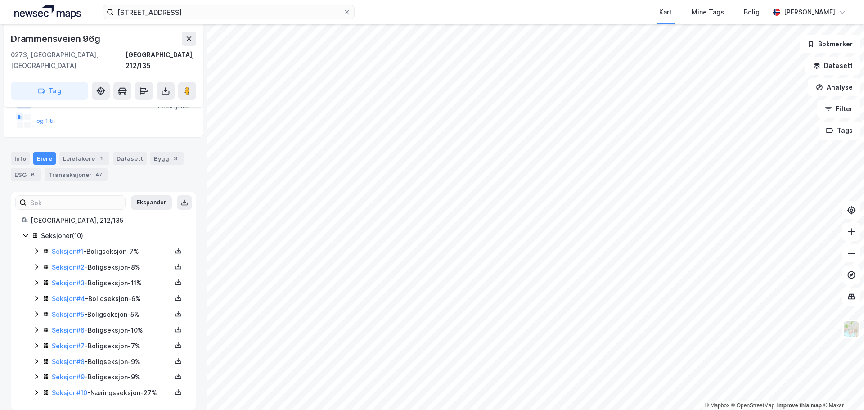
click at [36, 247] on icon at bounding box center [36, 250] width 7 height 7
click at [36, 310] on icon at bounding box center [36, 312] width 3 height 5
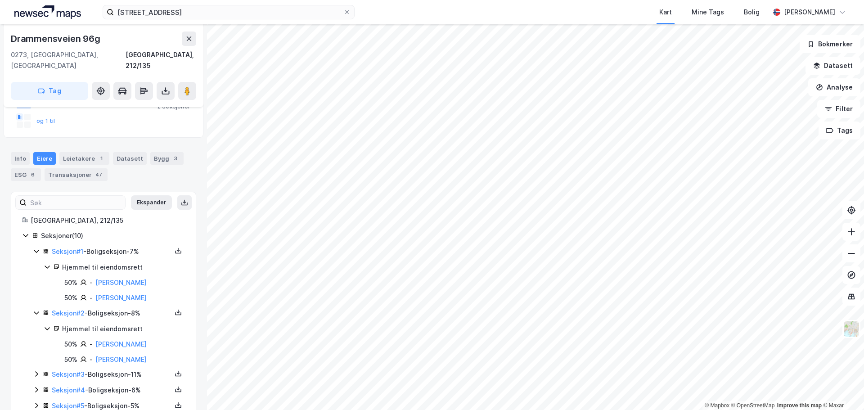
scroll to position [279, 0]
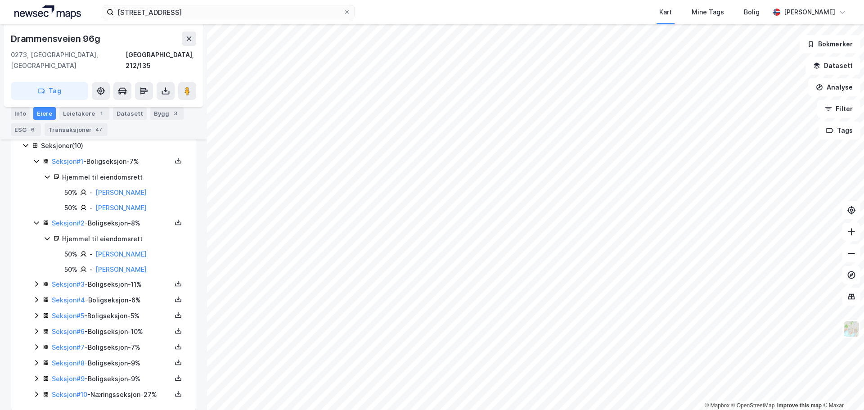
click at [36, 280] on icon at bounding box center [36, 283] width 7 height 7
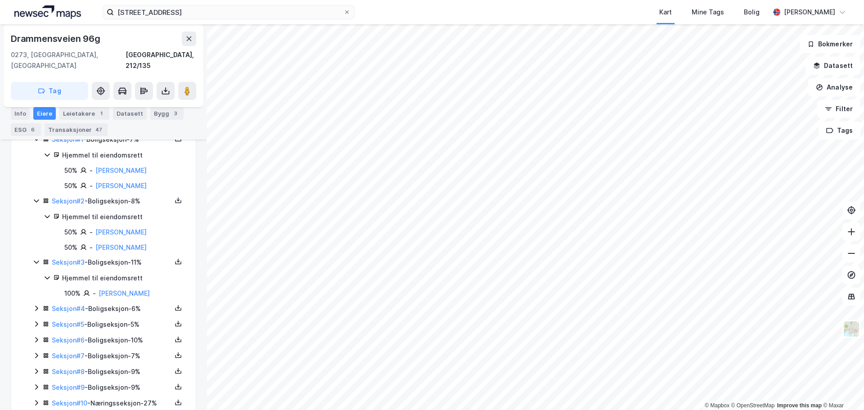
scroll to position [312, 0]
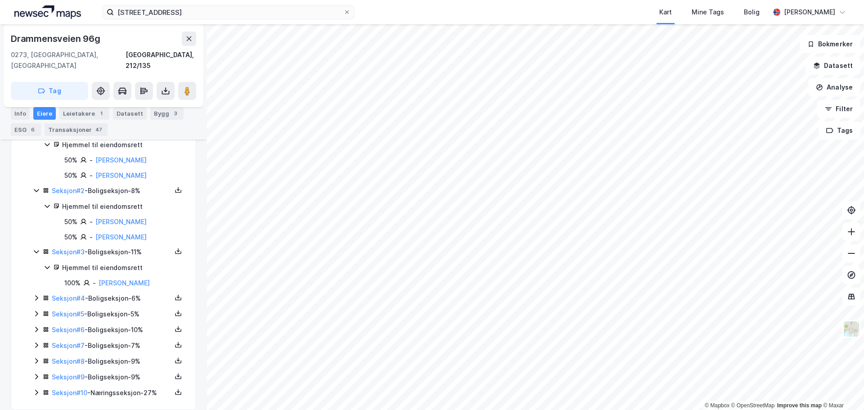
click at [36, 296] on icon at bounding box center [36, 298] width 3 height 5
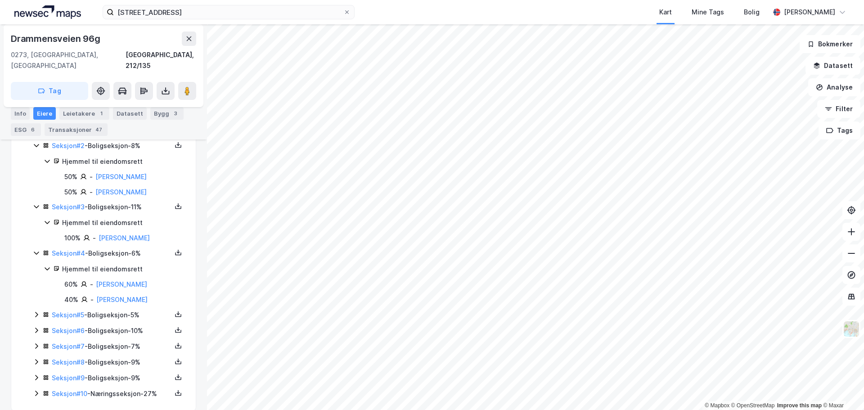
scroll to position [358, 0]
click at [35, 310] on icon at bounding box center [36, 313] width 7 height 7
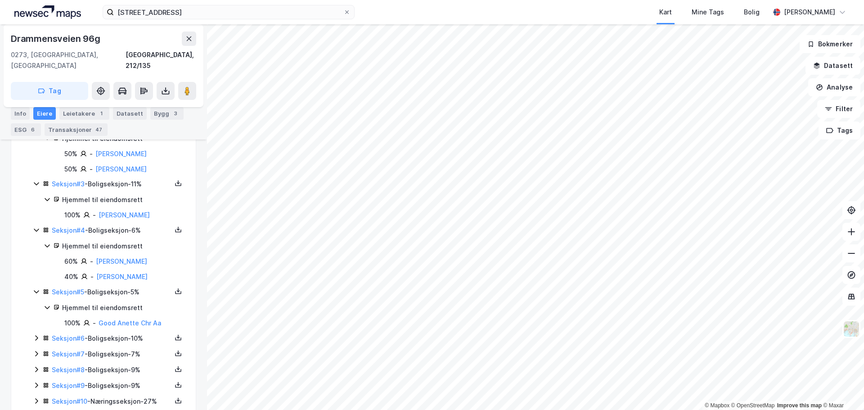
scroll to position [388, 0]
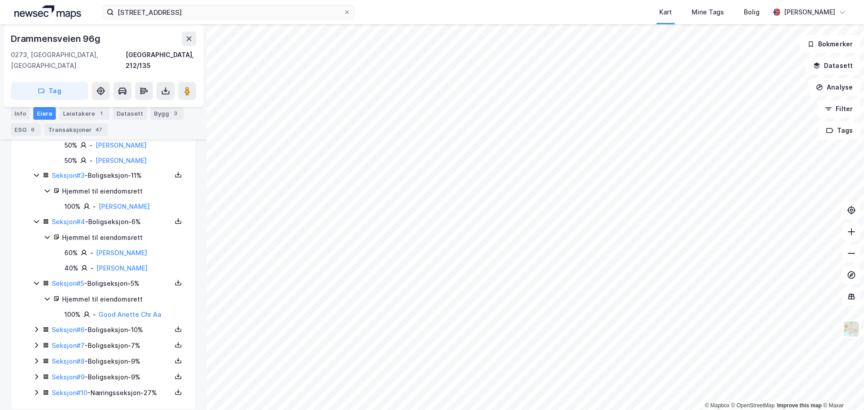
click at [35, 326] on icon at bounding box center [36, 329] width 7 height 7
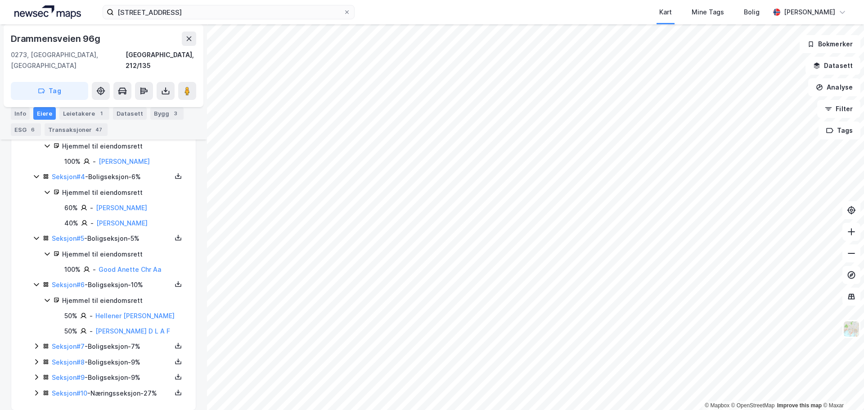
scroll to position [434, 0]
click at [36, 342] on icon at bounding box center [36, 345] width 7 height 7
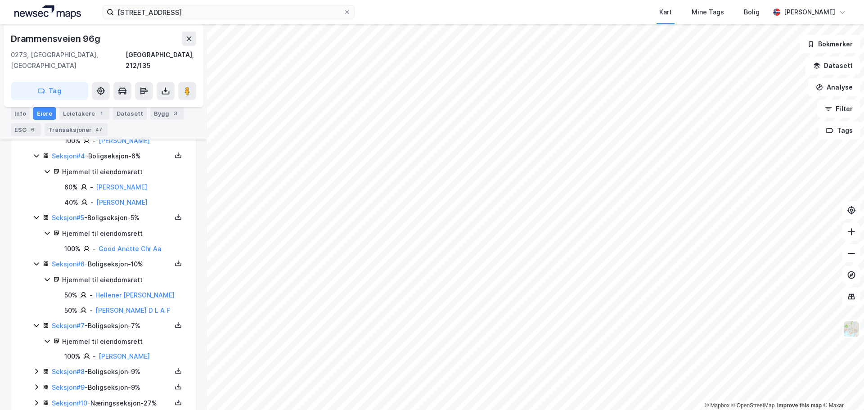
scroll to position [464, 0]
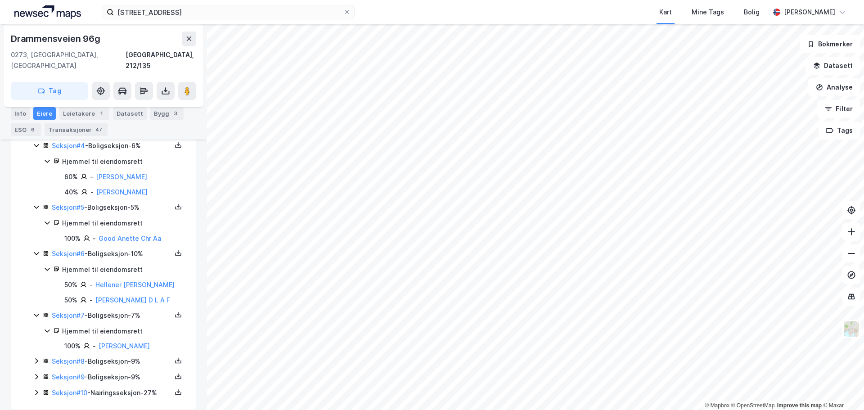
click at [37, 357] on icon at bounding box center [36, 360] width 7 height 7
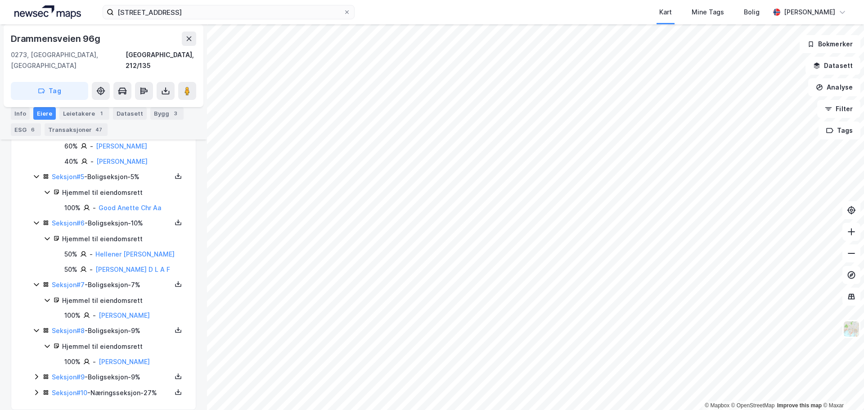
click at [37, 373] on icon at bounding box center [36, 376] width 7 height 7
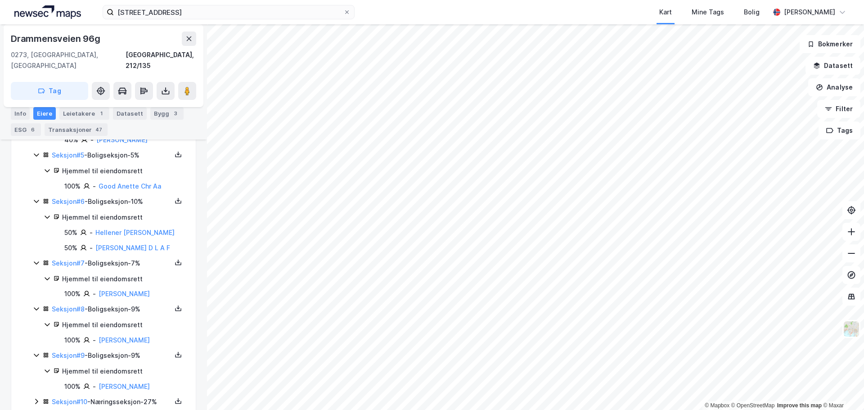
scroll to position [525, 0]
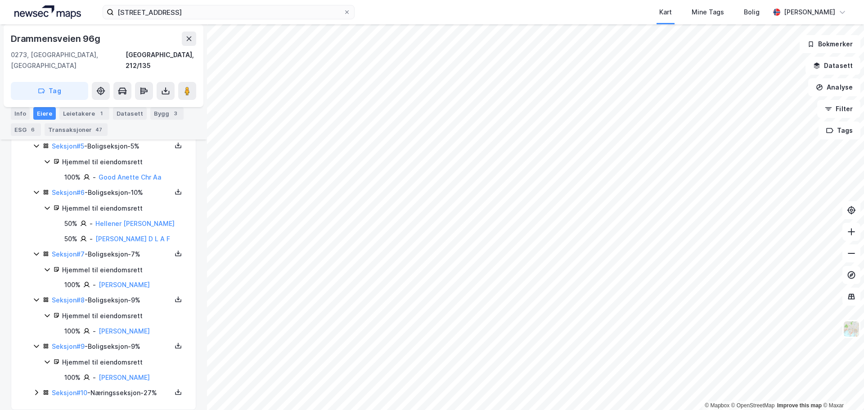
click at [38, 389] on icon at bounding box center [36, 392] width 7 height 7
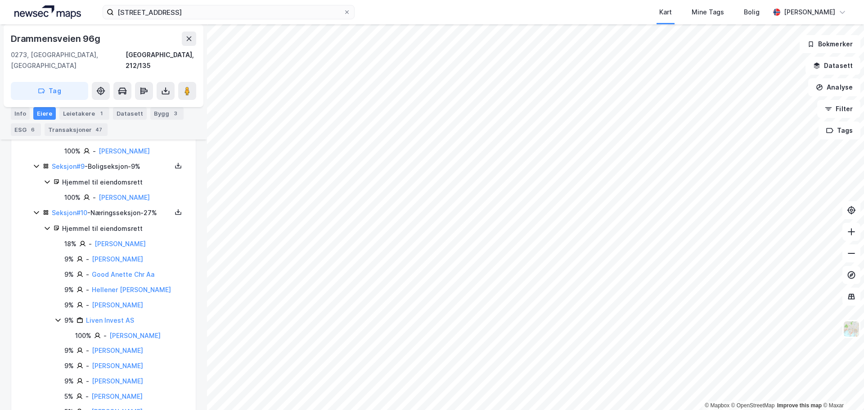
scroll to position [724, 0]
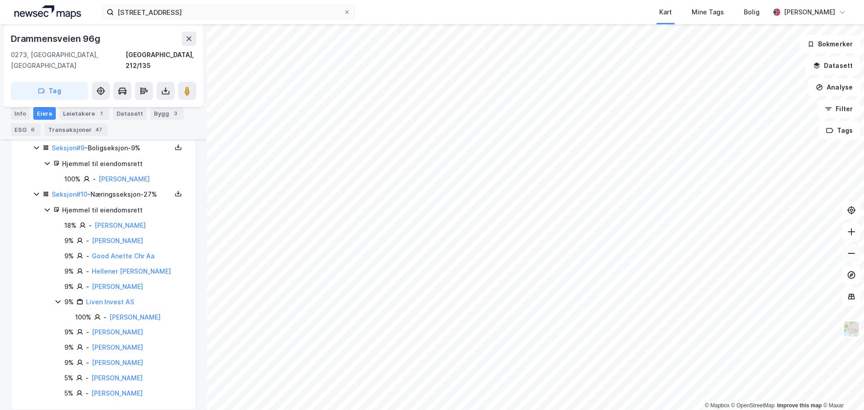
click at [854, 252] on icon at bounding box center [850, 253] width 9 height 9
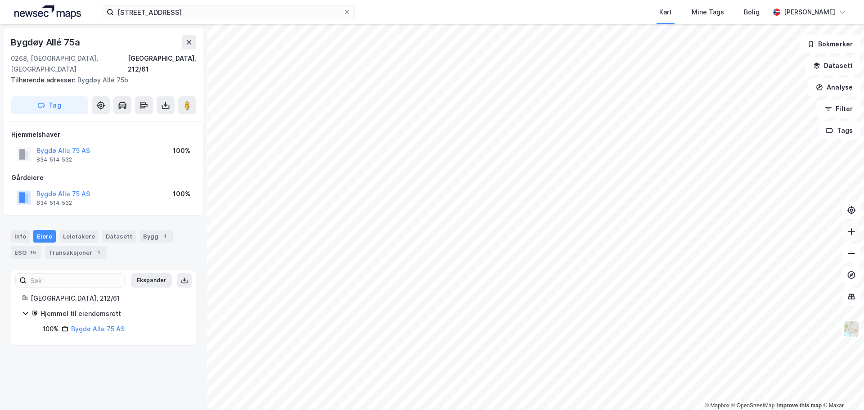
click at [856, 238] on button at bounding box center [851, 232] width 18 height 18
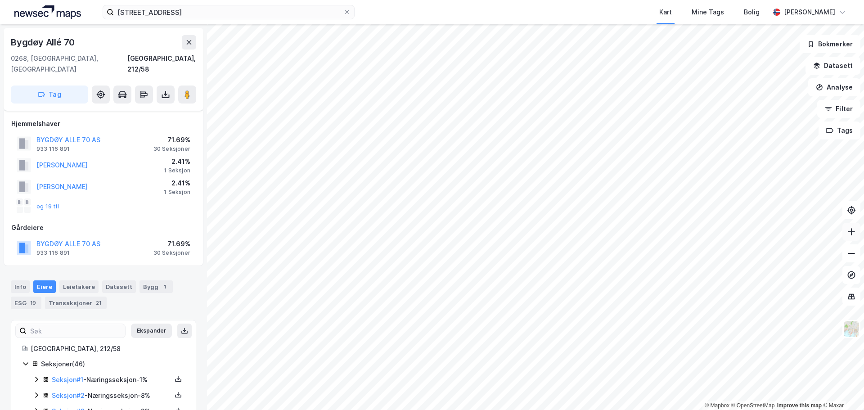
scroll to position [694, 0]
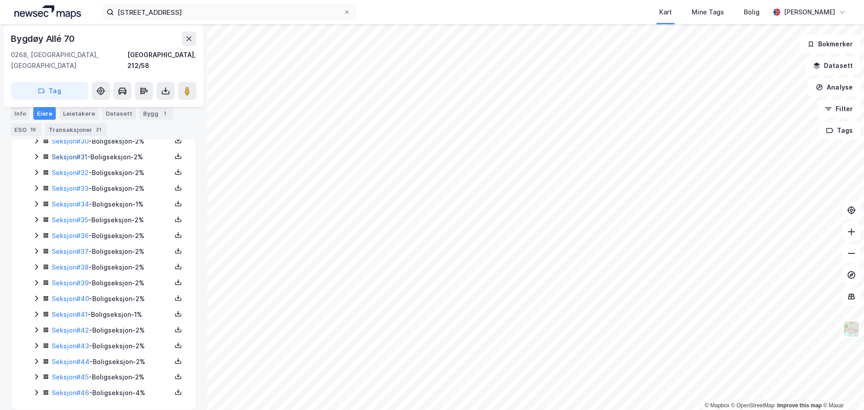
click at [81, 153] on link "Seksjon # 31" at bounding box center [70, 157] width 36 height 8
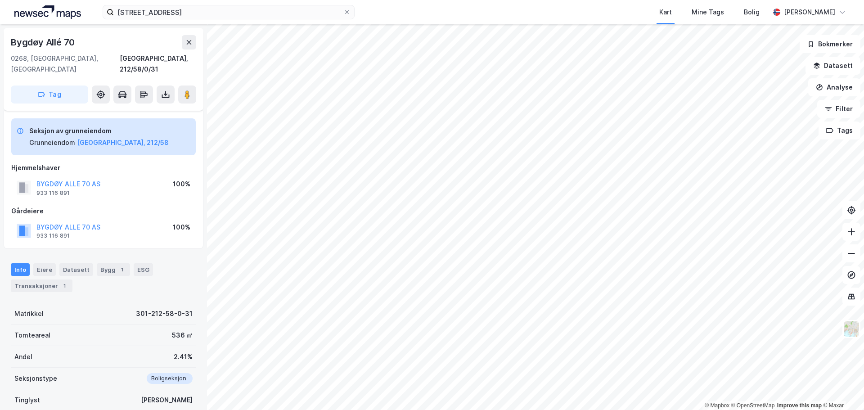
scroll to position [88, 0]
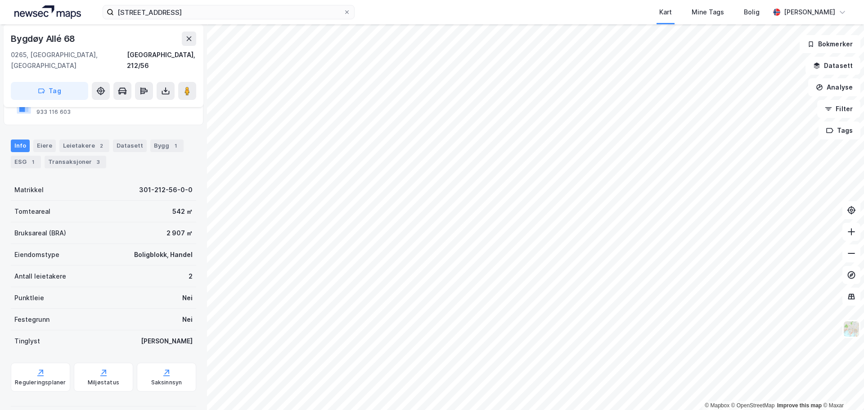
scroll to position [80, 0]
click at [47, 139] on div "Eiere" at bounding box center [44, 145] width 22 height 13
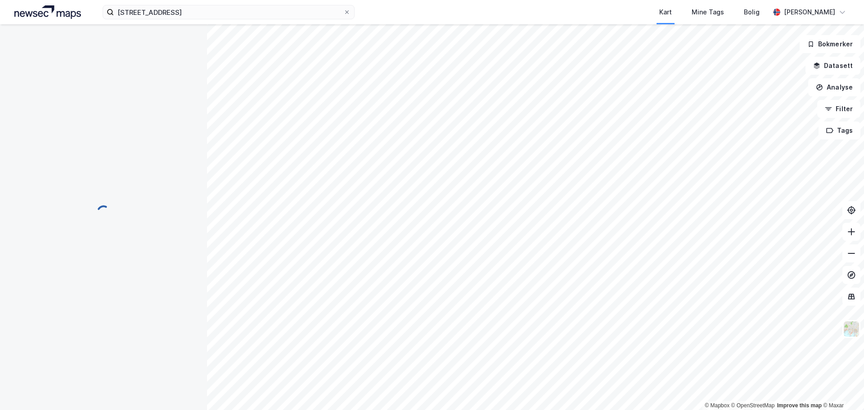
scroll to position [80, 0]
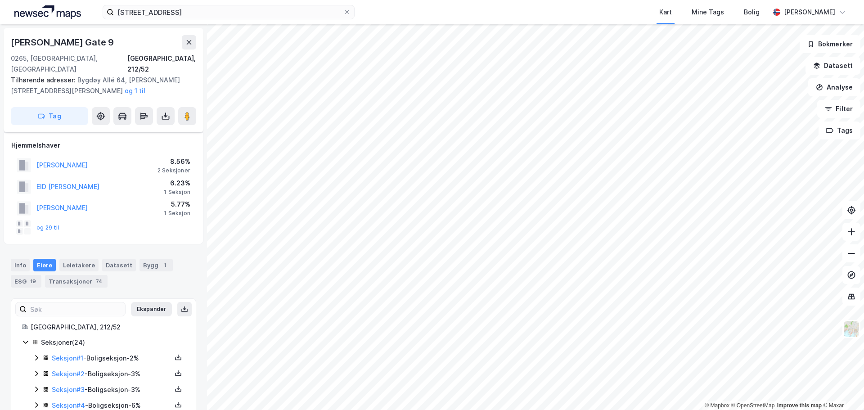
scroll to position [80, 0]
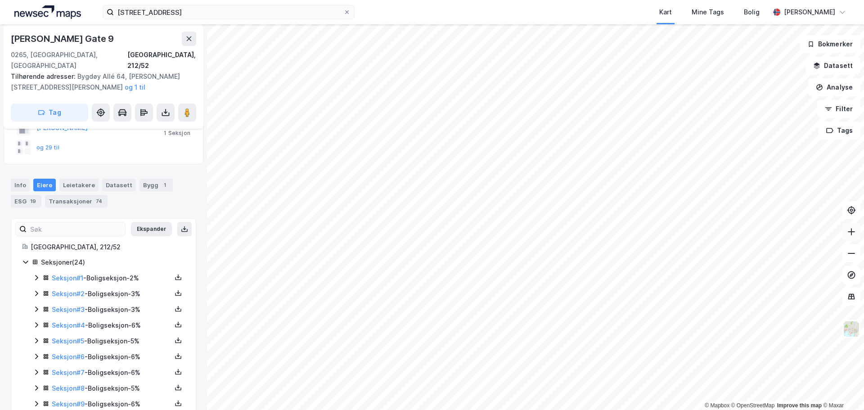
click at [848, 234] on icon at bounding box center [850, 231] width 9 height 9
click at [853, 256] on icon at bounding box center [850, 253] width 9 height 9
click at [856, 237] on button at bounding box center [851, 232] width 18 height 18
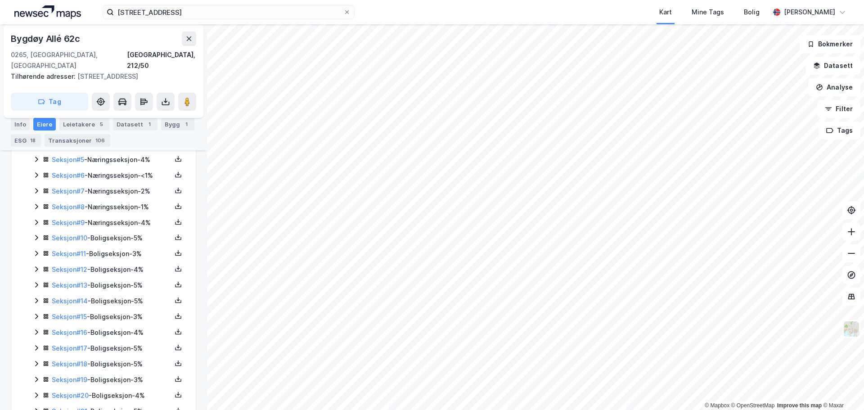
scroll to position [381, 0]
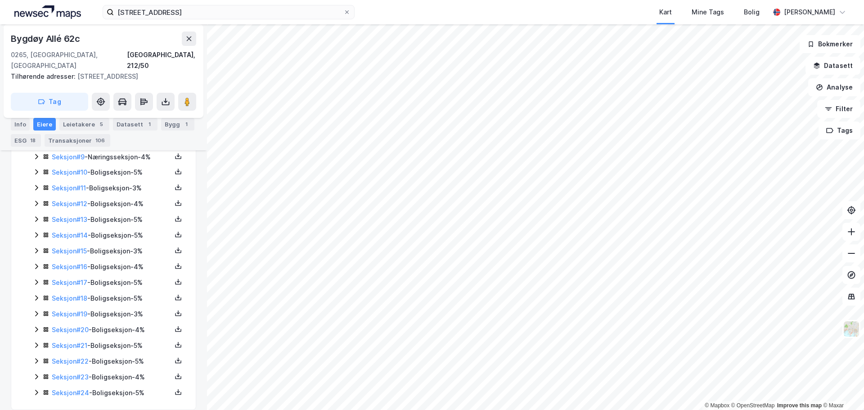
click at [36, 390] on icon at bounding box center [36, 392] width 3 height 5
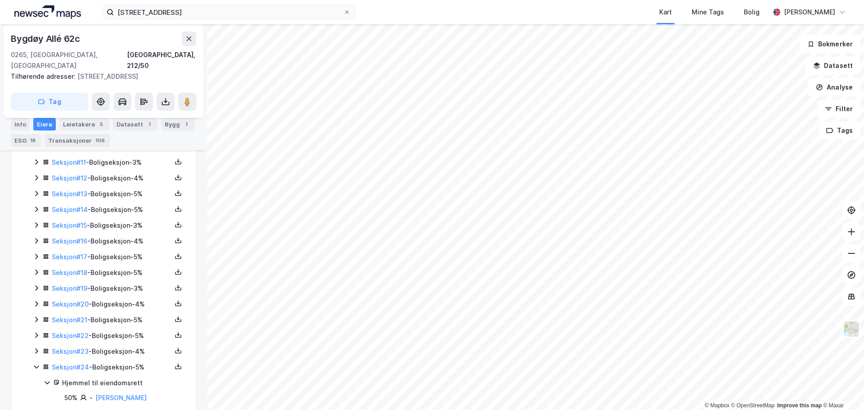
scroll to position [426, 0]
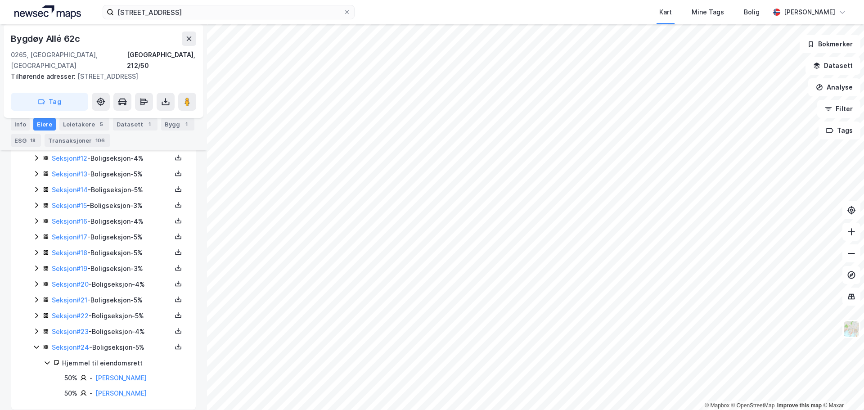
click at [36, 327] on icon at bounding box center [36, 330] width 7 height 7
click at [36, 312] on icon at bounding box center [36, 315] width 7 height 7
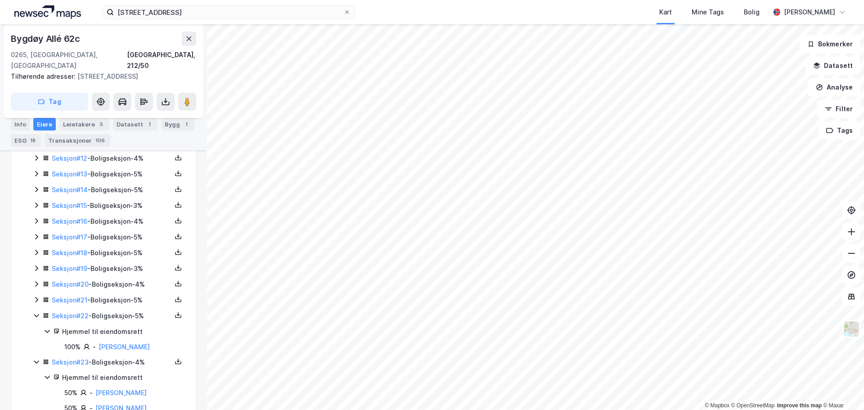
click at [36, 297] on icon at bounding box center [36, 299] width 3 height 5
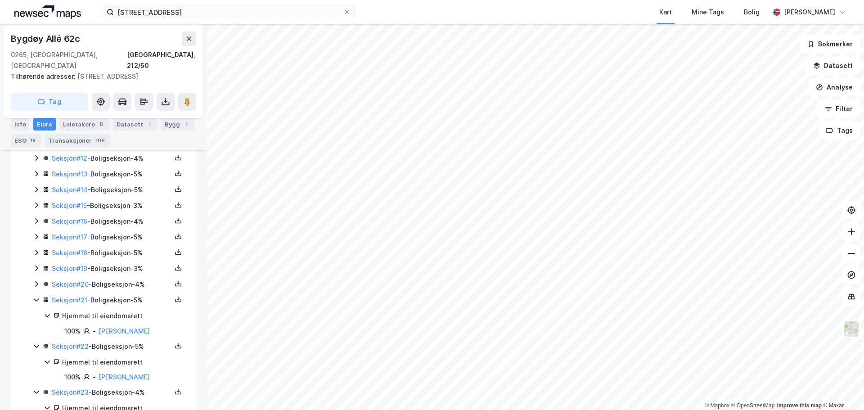
click at [37, 280] on icon at bounding box center [36, 283] width 7 height 7
click at [36, 264] on icon at bounding box center [36, 267] width 7 height 7
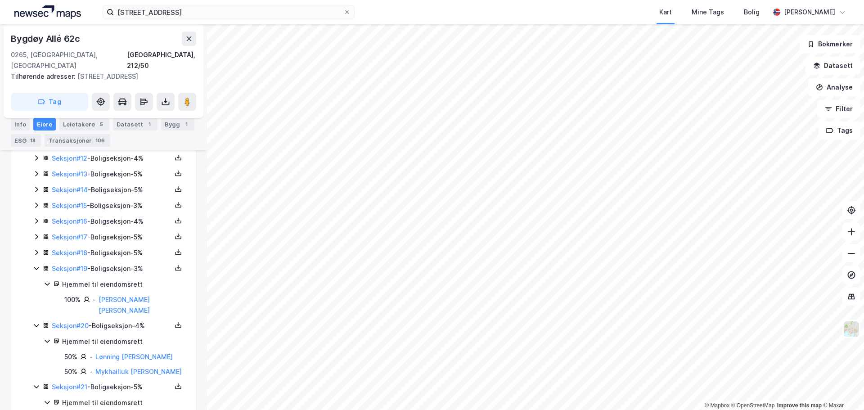
click at [38, 249] on icon at bounding box center [36, 252] width 7 height 7
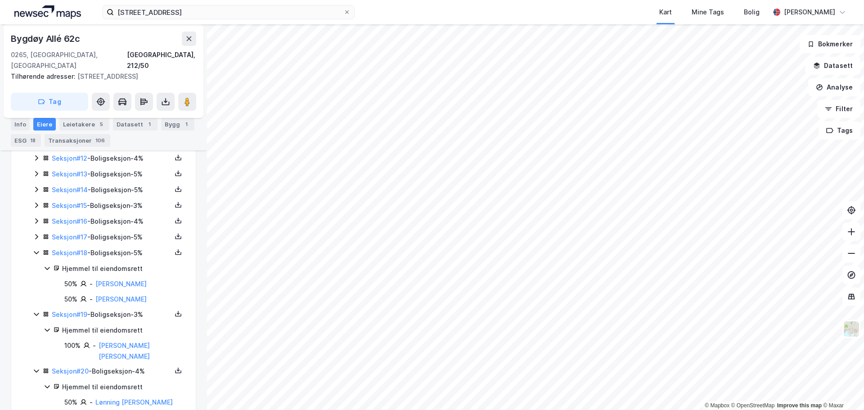
click at [36, 234] on icon at bounding box center [36, 236] width 3 height 5
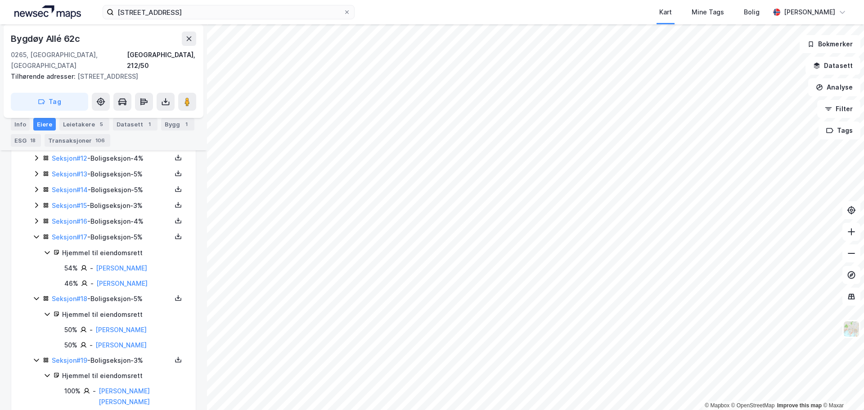
click at [34, 217] on icon at bounding box center [36, 220] width 7 height 7
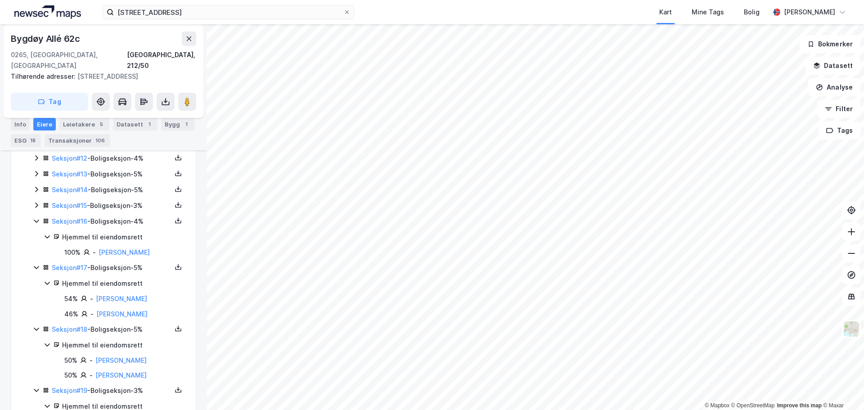
click at [36, 202] on icon at bounding box center [36, 204] width 3 height 5
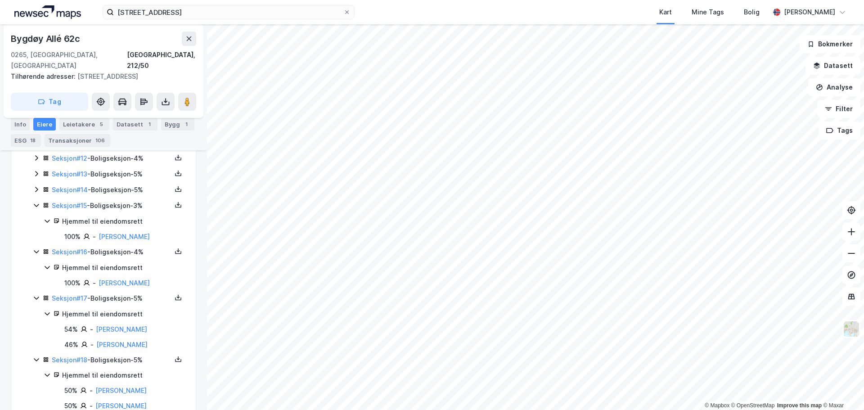
click at [34, 186] on icon at bounding box center [36, 189] width 7 height 7
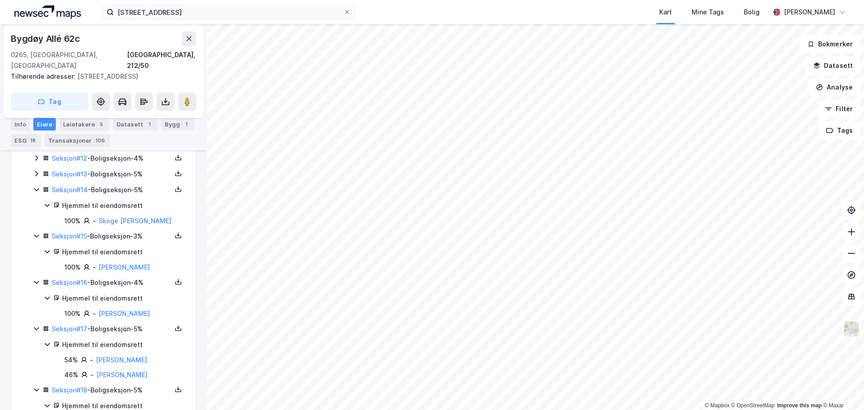
click at [37, 171] on icon at bounding box center [36, 173] width 3 height 5
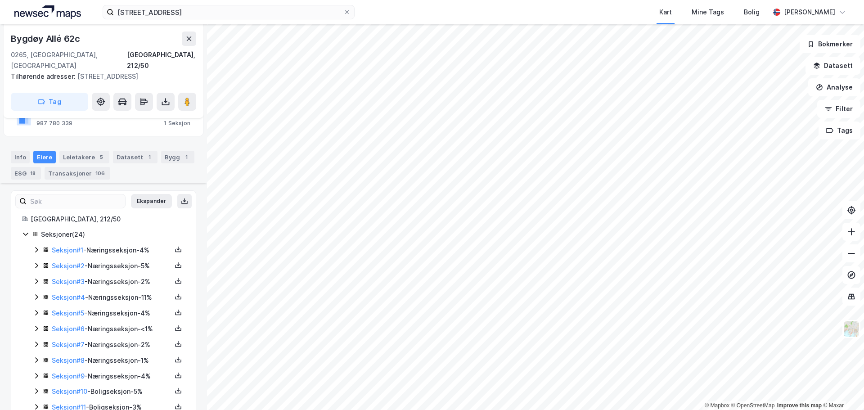
scroll to position [157, 0]
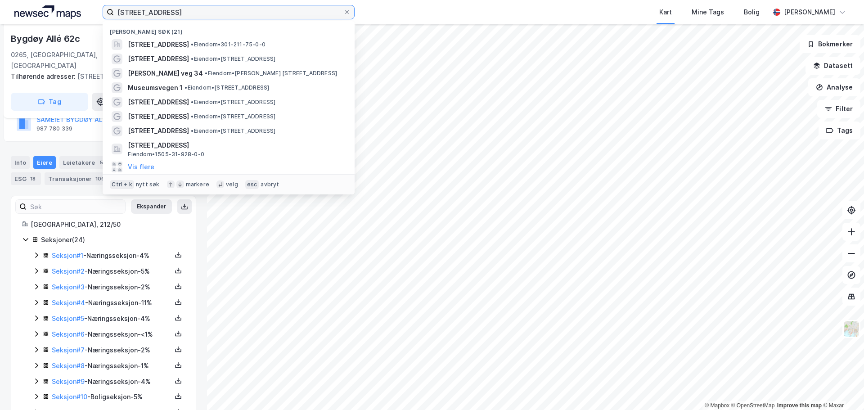
drag, startPoint x: 185, startPoint y: 15, endPoint x: 86, endPoint y: 13, distance: 99.0
click at [86, 13] on div "[STREET_ADDRESS] Nylige søk (21) [STREET_ADDRESS] • Eiendom • 301-211-75-0-0 [S…" at bounding box center [432, 12] width 864 height 24
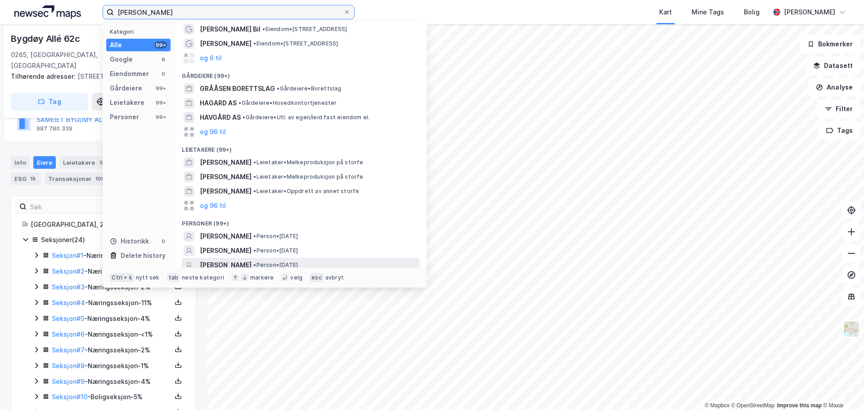
scroll to position [45, 0]
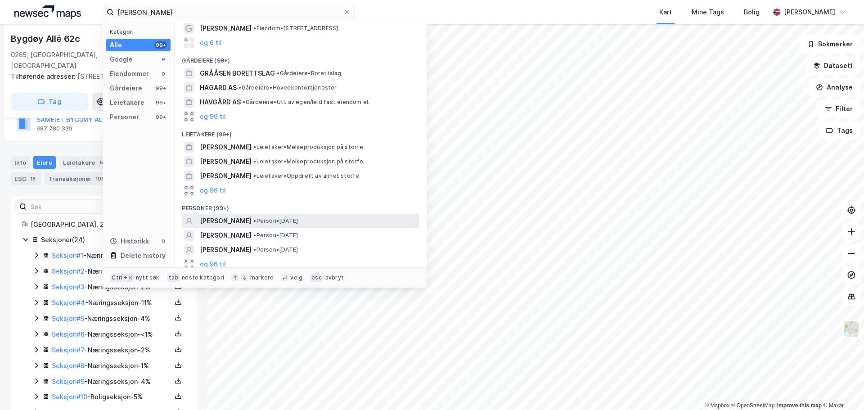
click at [290, 222] on span "• Person • [DATE]" at bounding box center [275, 220] width 45 height 7
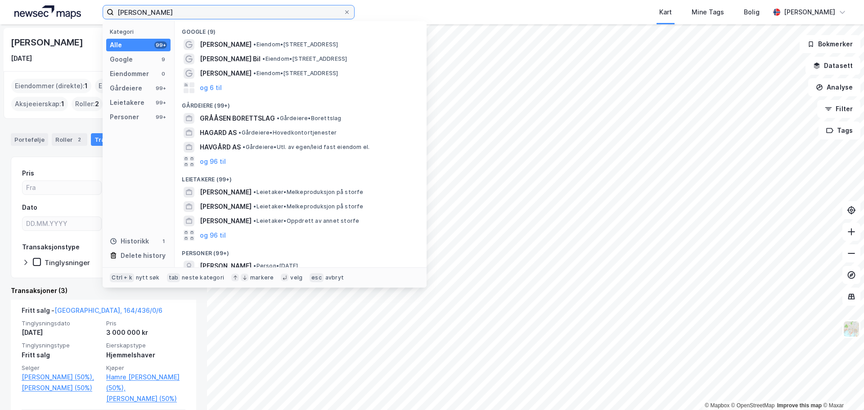
drag, startPoint x: 194, startPoint y: 13, endPoint x: 88, endPoint y: 18, distance: 106.2
click at [88, 18] on div "[PERSON_NAME] Kategori Alle 99+ Google 9 Eiendommer 0 Gårdeiere 99+ Leietakere …" at bounding box center [432, 12] width 864 height 24
click at [856, 254] on button at bounding box center [851, 253] width 18 height 18
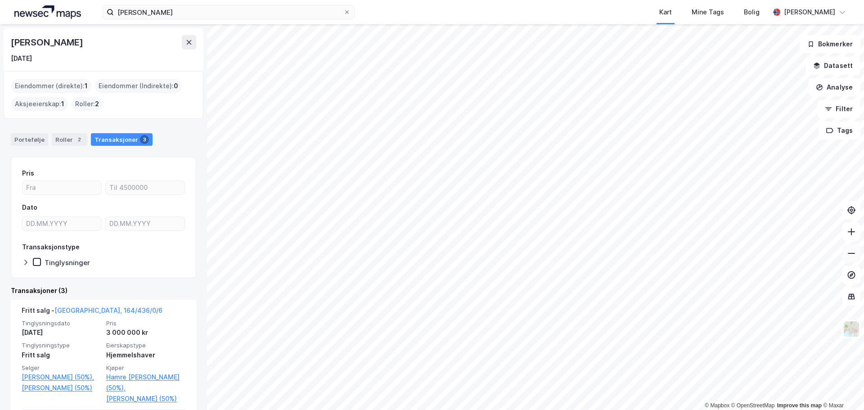
click at [856, 254] on button at bounding box center [851, 253] width 18 height 18
click at [850, 227] on icon at bounding box center [850, 231] width 9 height 9
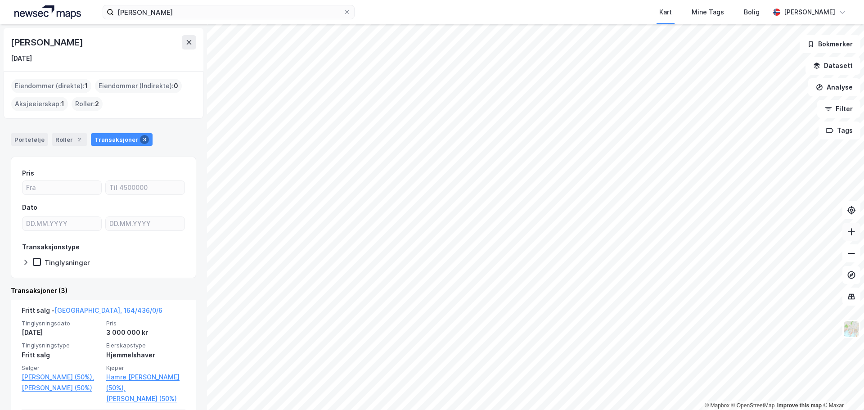
click at [850, 228] on icon at bounding box center [850, 231] width 9 height 9
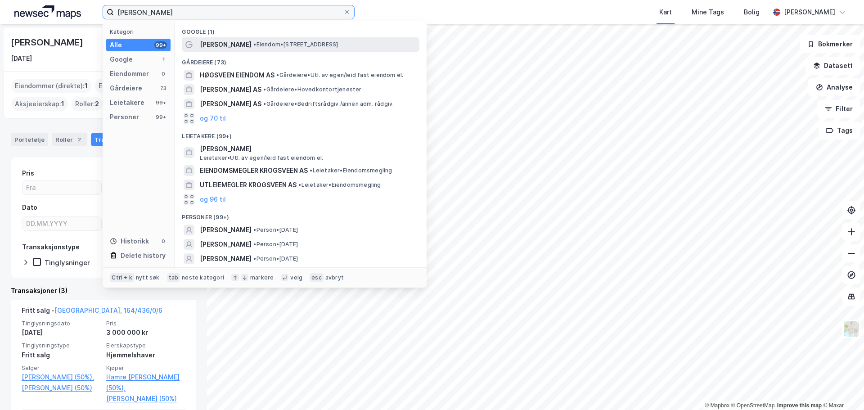
type input "[PERSON_NAME]"
click at [313, 41] on span "• Eiendom • [STREET_ADDRESS]" at bounding box center [295, 44] width 85 height 7
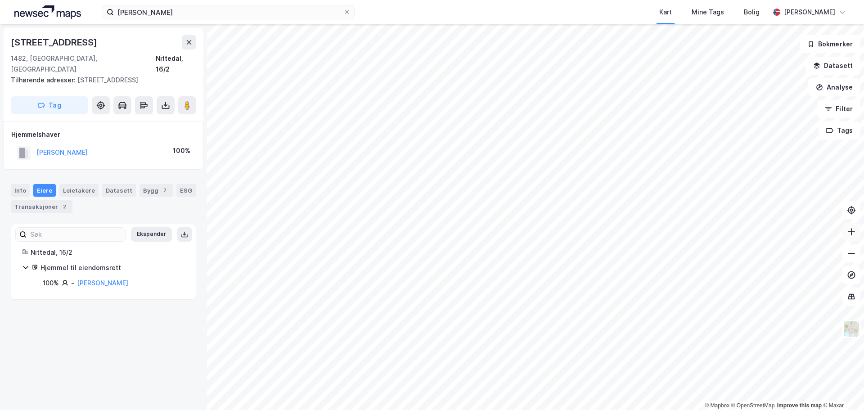
click at [852, 239] on button at bounding box center [851, 232] width 18 height 18
click at [853, 233] on icon at bounding box center [850, 231] width 9 height 9
click at [105, 279] on link "[PERSON_NAME]" at bounding box center [102, 283] width 51 height 8
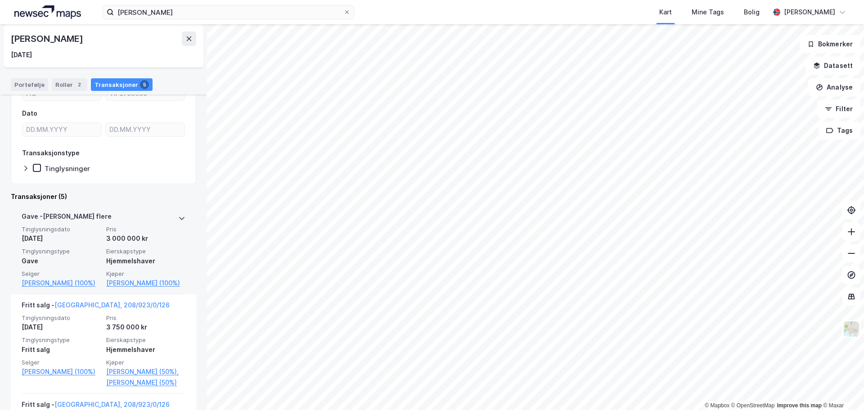
scroll to position [135, 0]
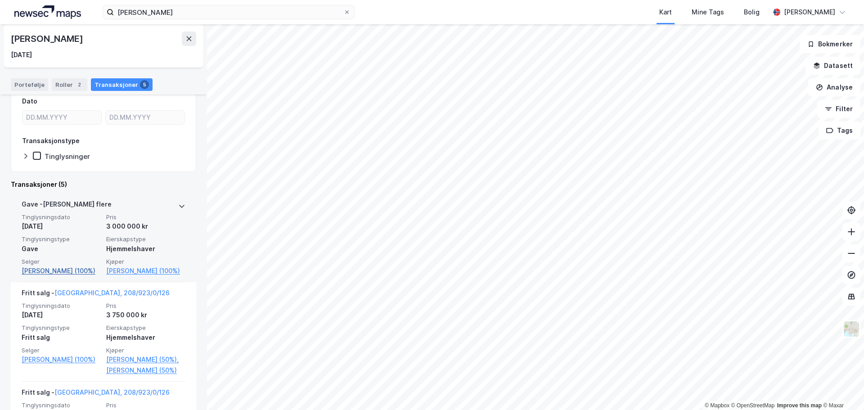
click at [62, 267] on link "[PERSON_NAME] (100%)" at bounding box center [61, 270] width 79 height 11
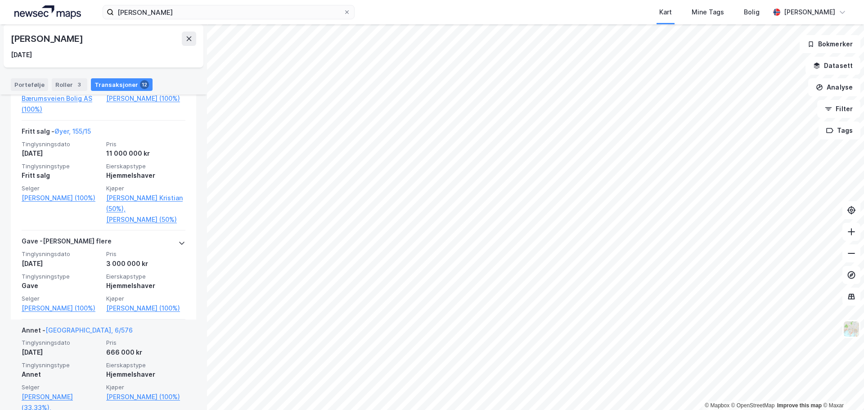
scroll to position [675, 0]
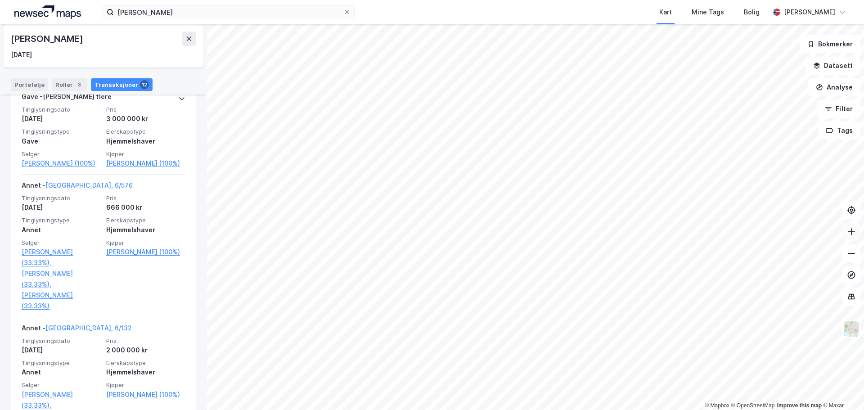
click at [852, 231] on icon at bounding box center [850, 231] width 7 height 1
click at [852, 232] on icon at bounding box center [850, 231] width 9 height 9
click at [852, 236] on button at bounding box center [851, 232] width 18 height 18
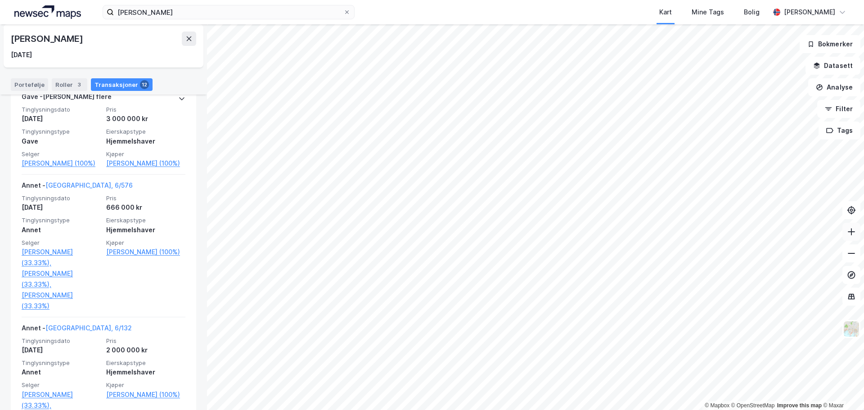
click at [852, 236] on button at bounding box center [851, 232] width 18 height 18
click at [854, 233] on icon at bounding box center [850, 231] width 9 height 9
click at [856, 228] on button at bounding box center [851, 232] width 18 height 18
